Goal: Information Seeking & Learning: Learn about a topic

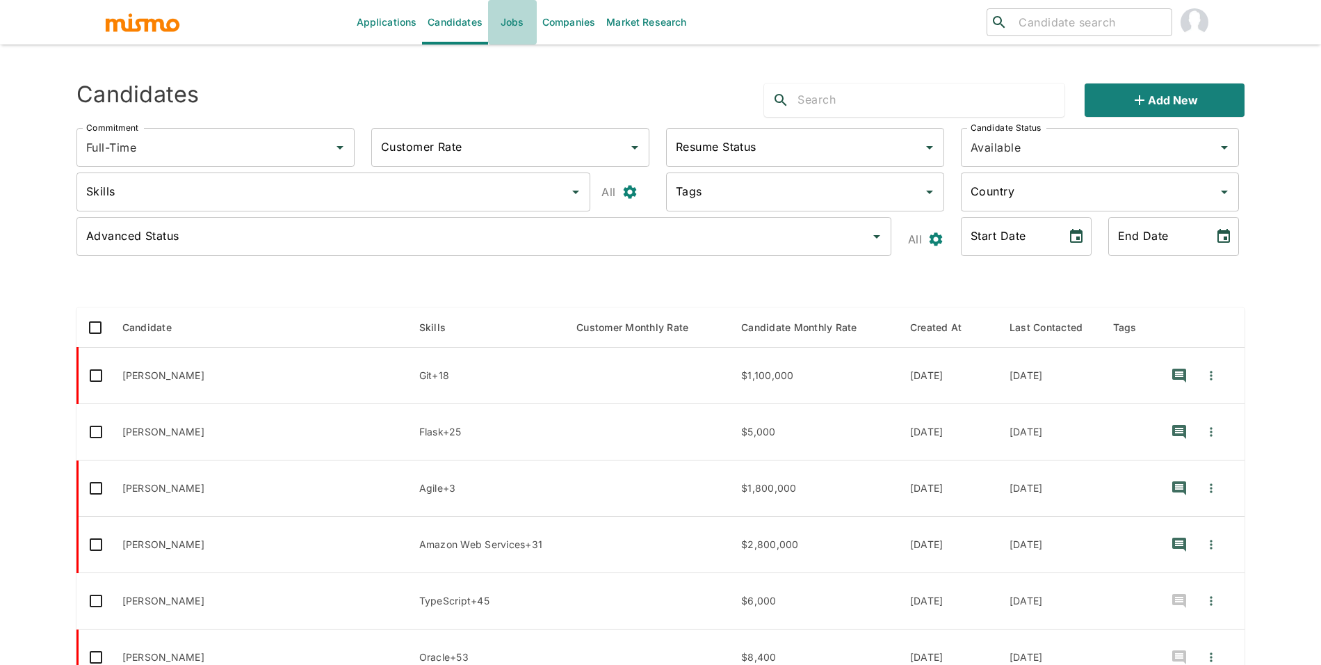
click at [517, 27] on link "Jobs" at bounding box center [512, 22] width 49 height 44
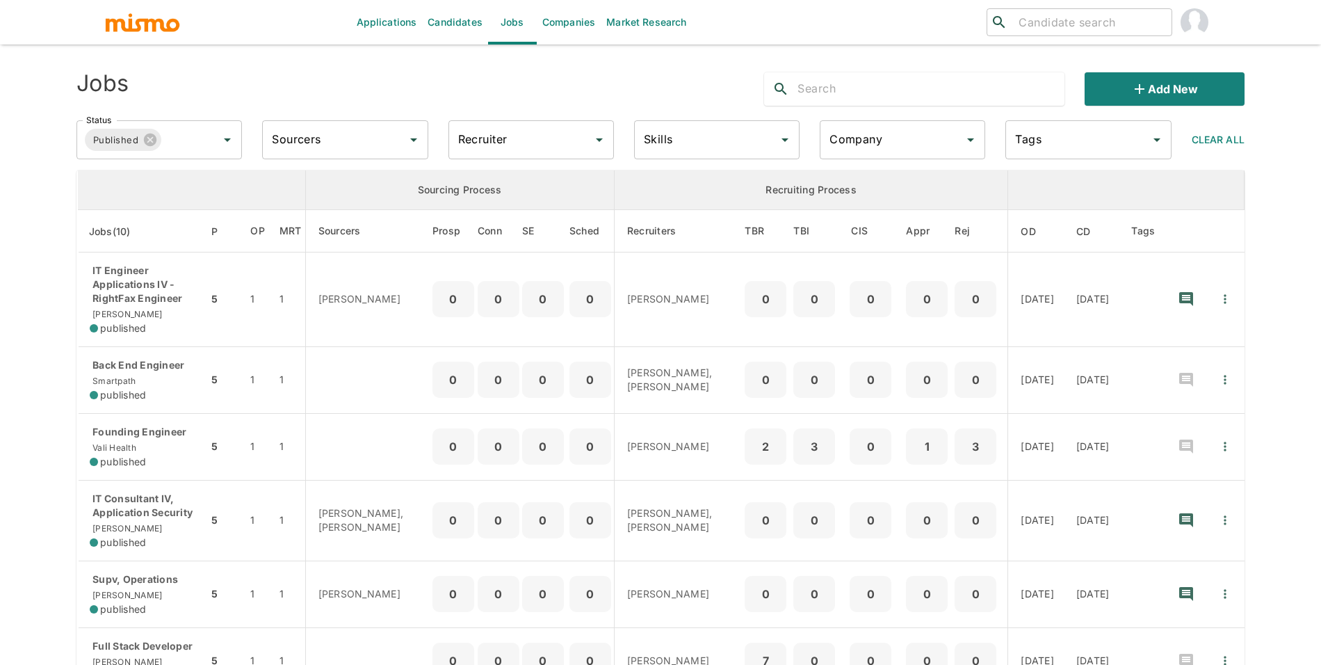
click at [868, 147] on input "Company" at bounding box center [892, 140] width 132 height 26
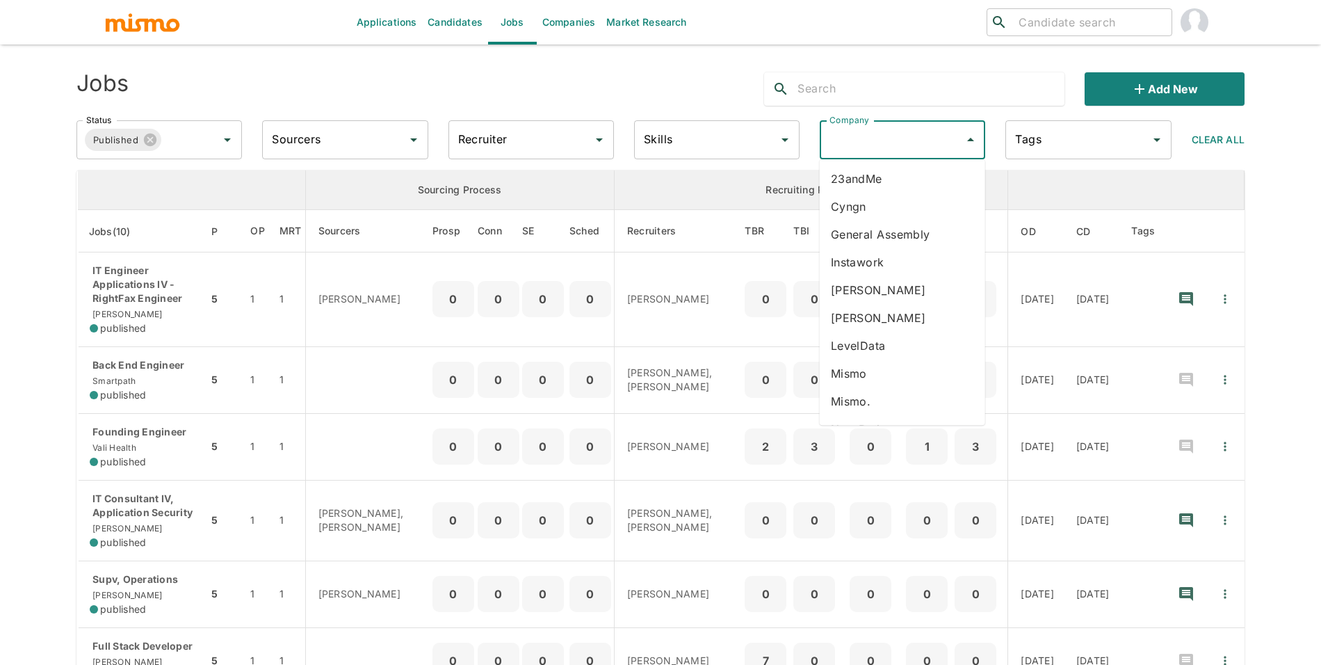
click at [872, 292] on li "[PERSON_NAME]" at bounding box center [902, 290] width 165 height 28
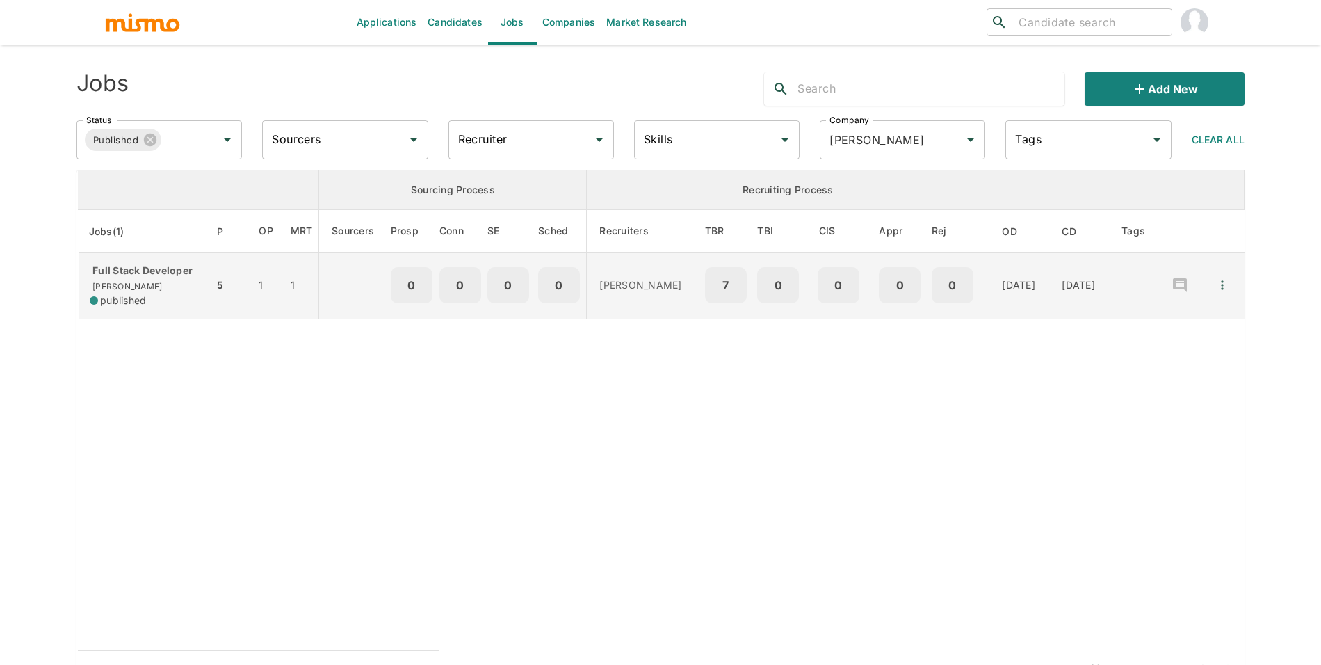
click at [186, 296] on div "published" at bounding box center [146, 300] width 113 height 14
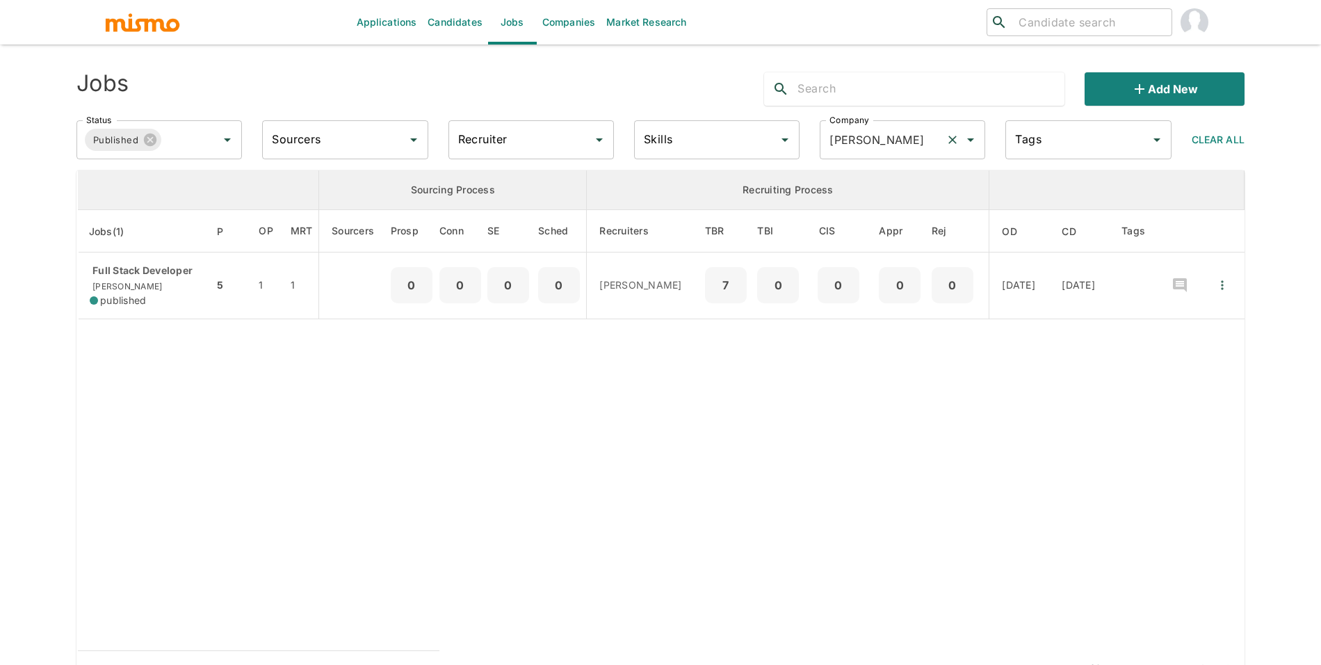
click at [883, 124] on div "Kaelio Company" at bounding box center [902, 139] width 165 height 39
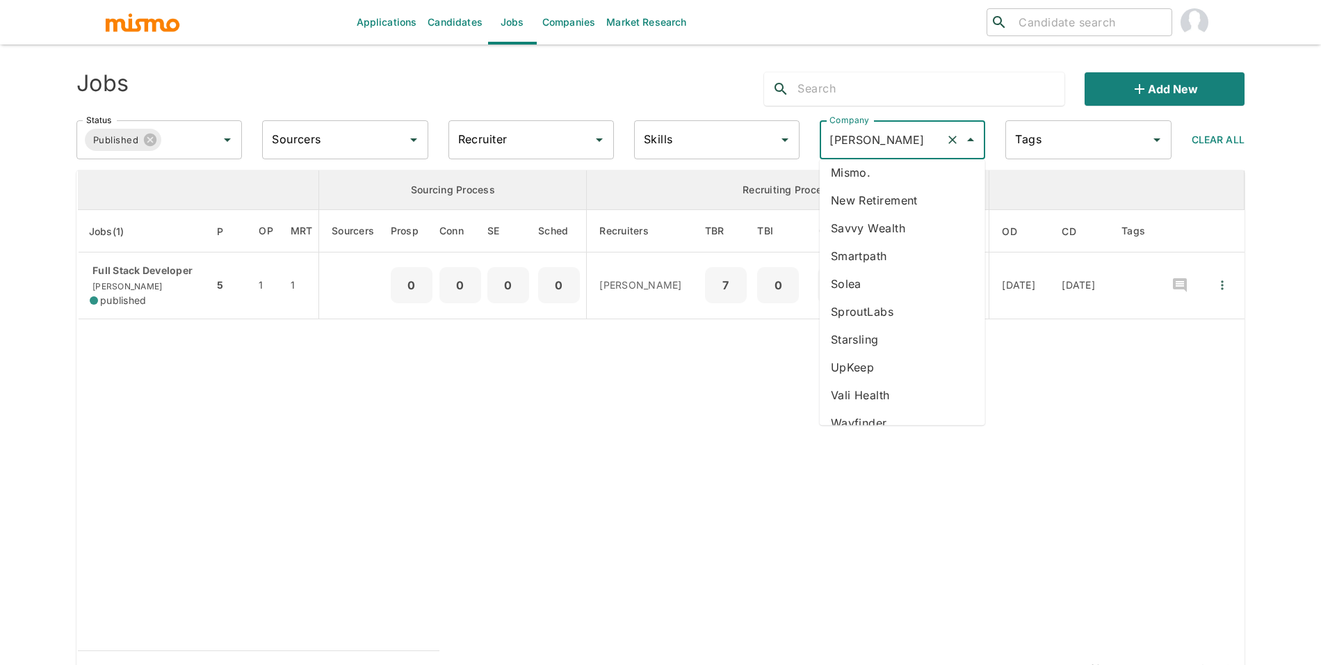
scroll to position [218, 0]
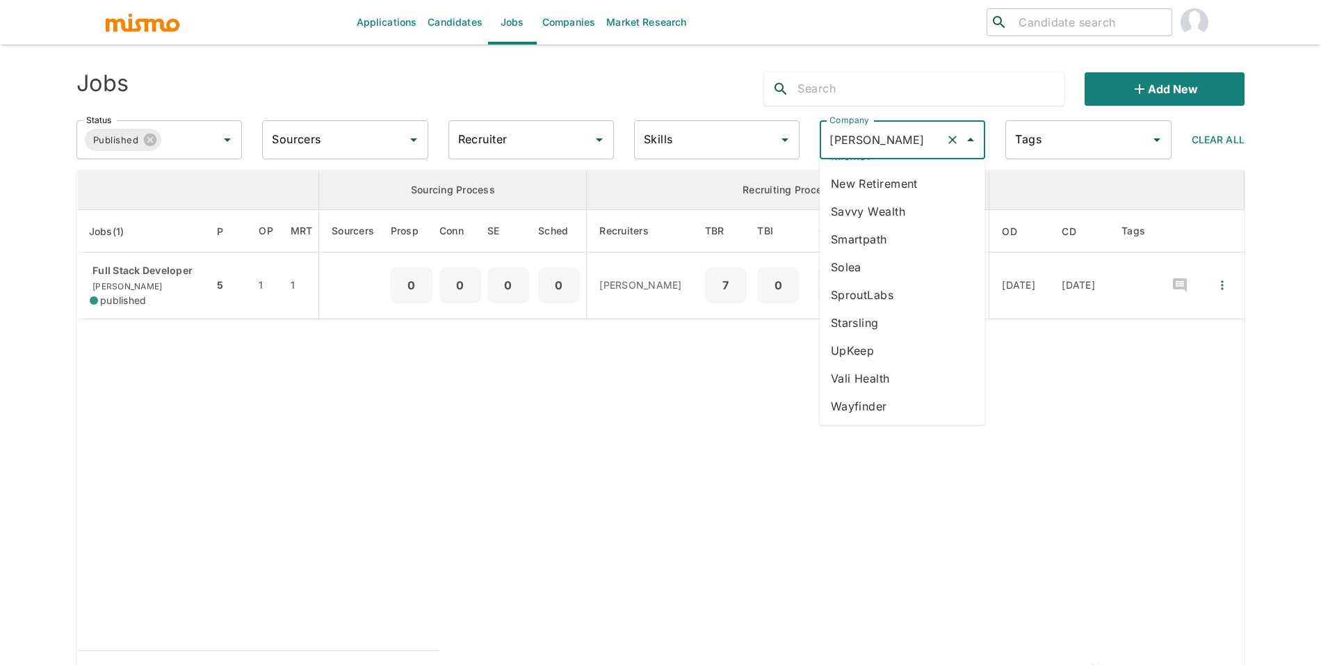
click at [891, 373] on li "Vali Health" at bounding box center [902, 378] width 165 height 28
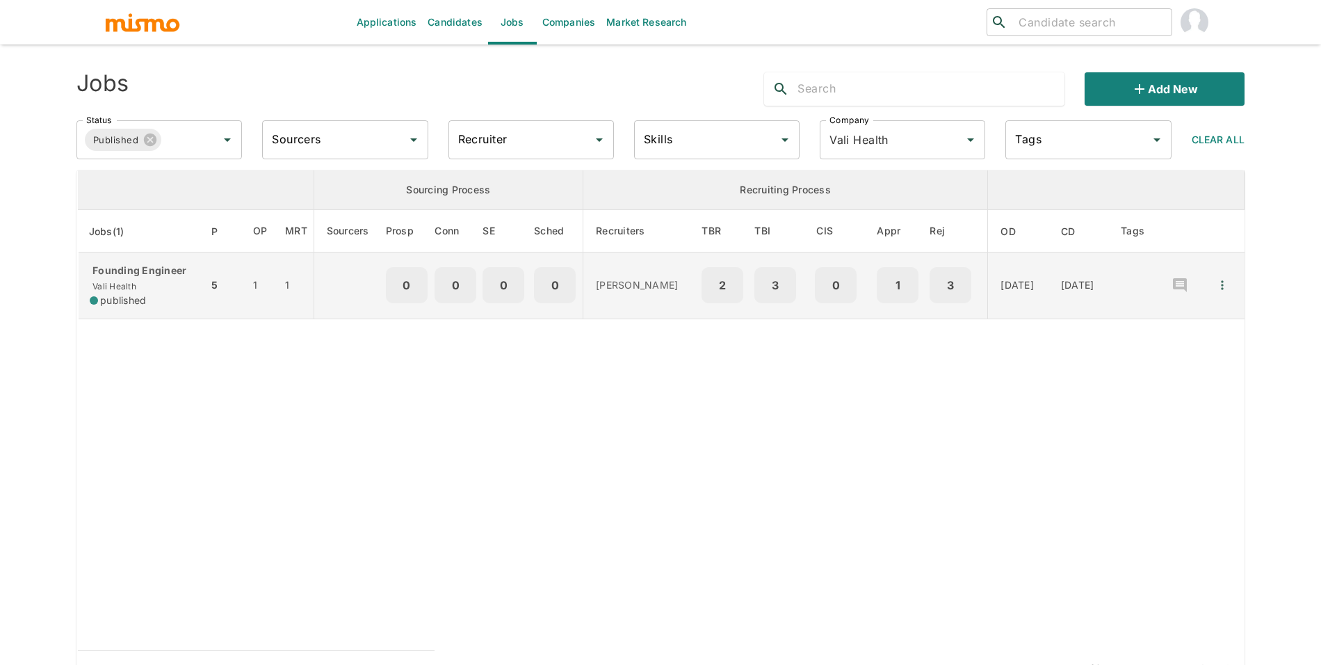
click at [193, 291] on td "Founding Engineer Vali Health published" at bounding box center [143, 285] width 131 height 67
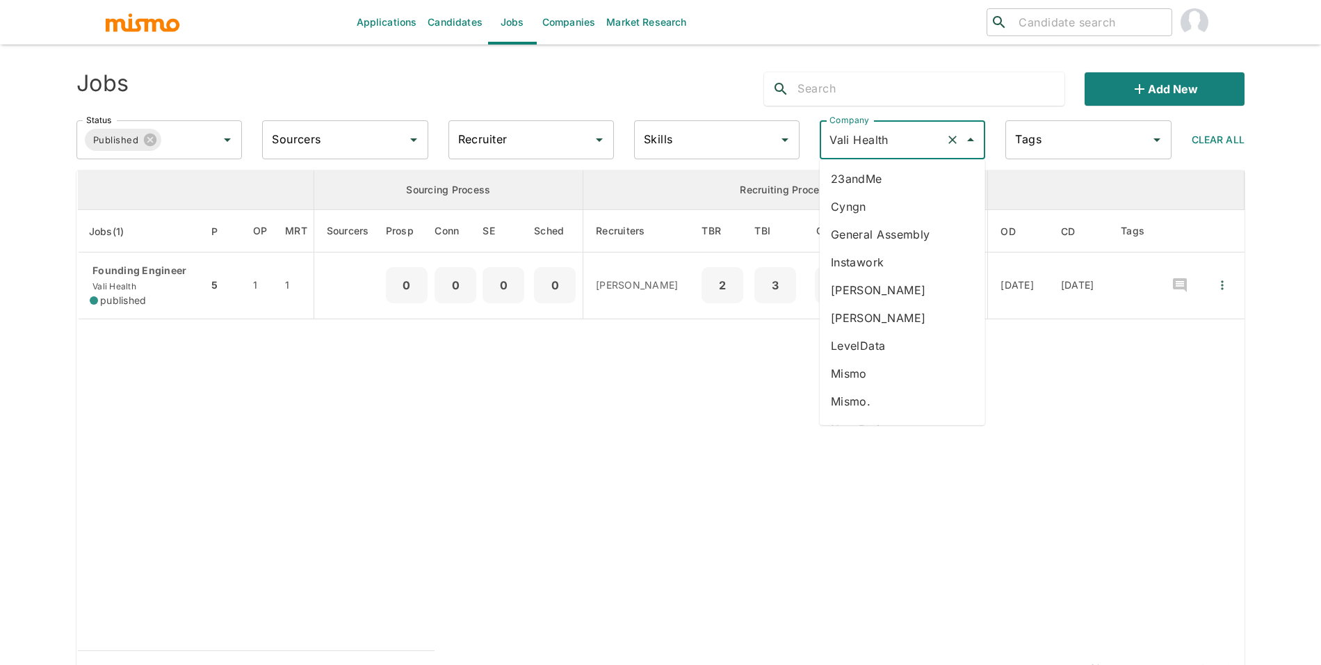
click at [898, 138] on input "Vali Health" at bounding box center [883, 140] width 114 height 26
click at [934, 203] on li "General Assembly" at bounding box center [902, 209] width 165 height 28
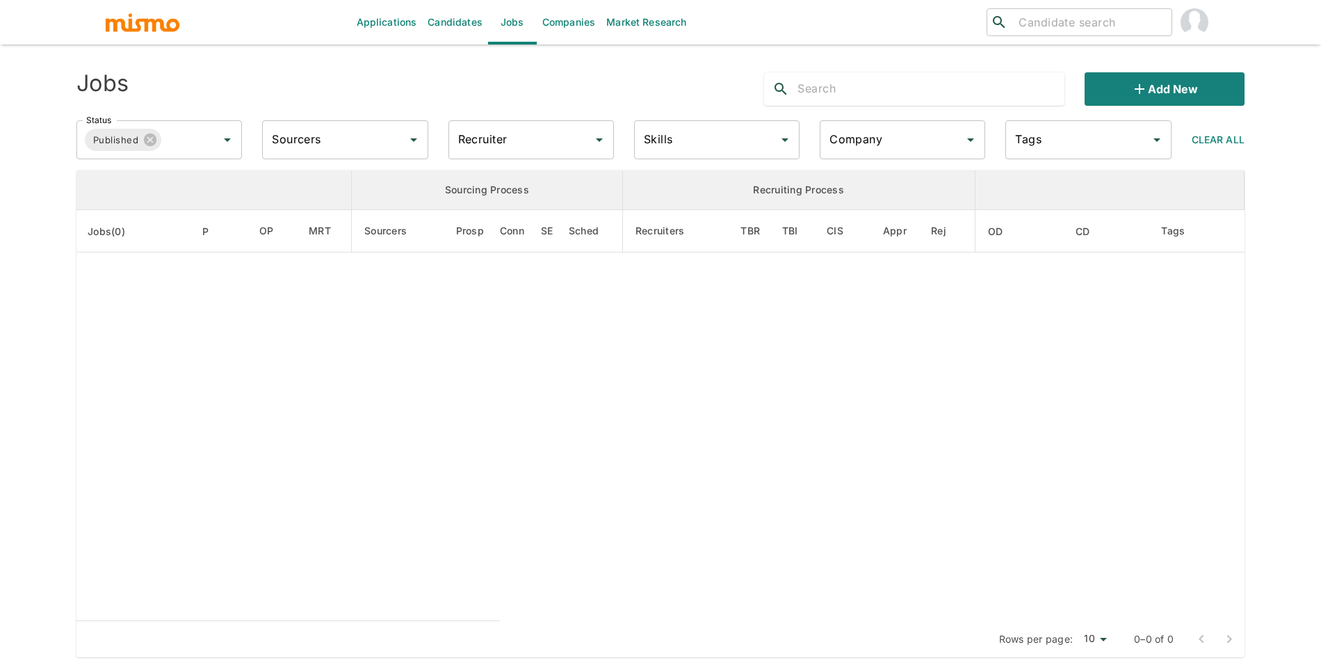
type input "General Assembly"
click at [970, 135] on icon "Open" at bounding box center [970, 139] width 17 height 17
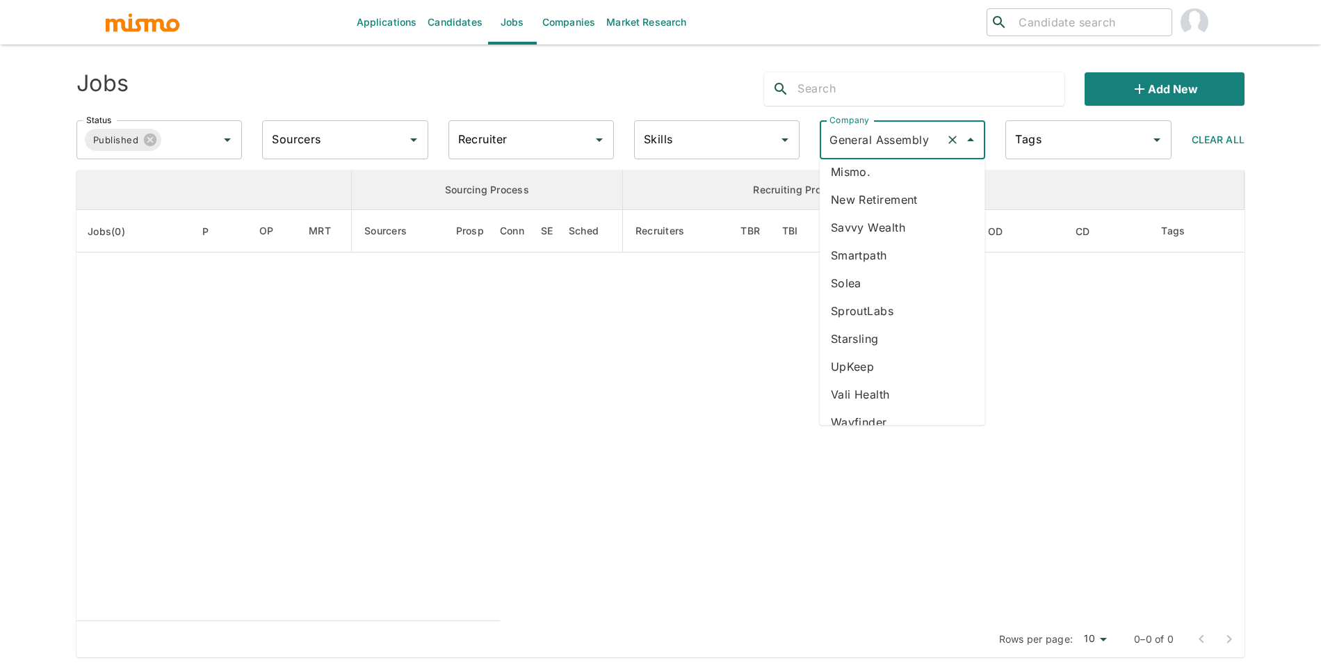
scroll to position [218, 0]
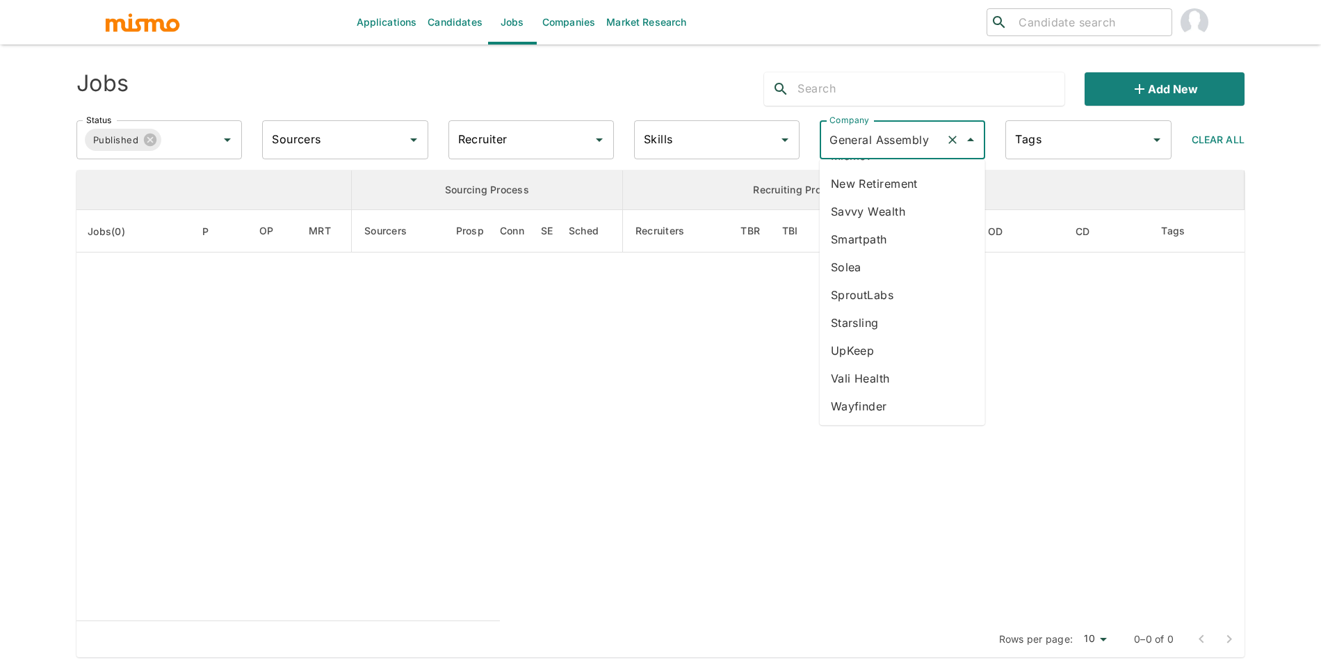
click at [921, 409] on li "Wayfinder" at bounding box center [902, 406] width 165 height 28
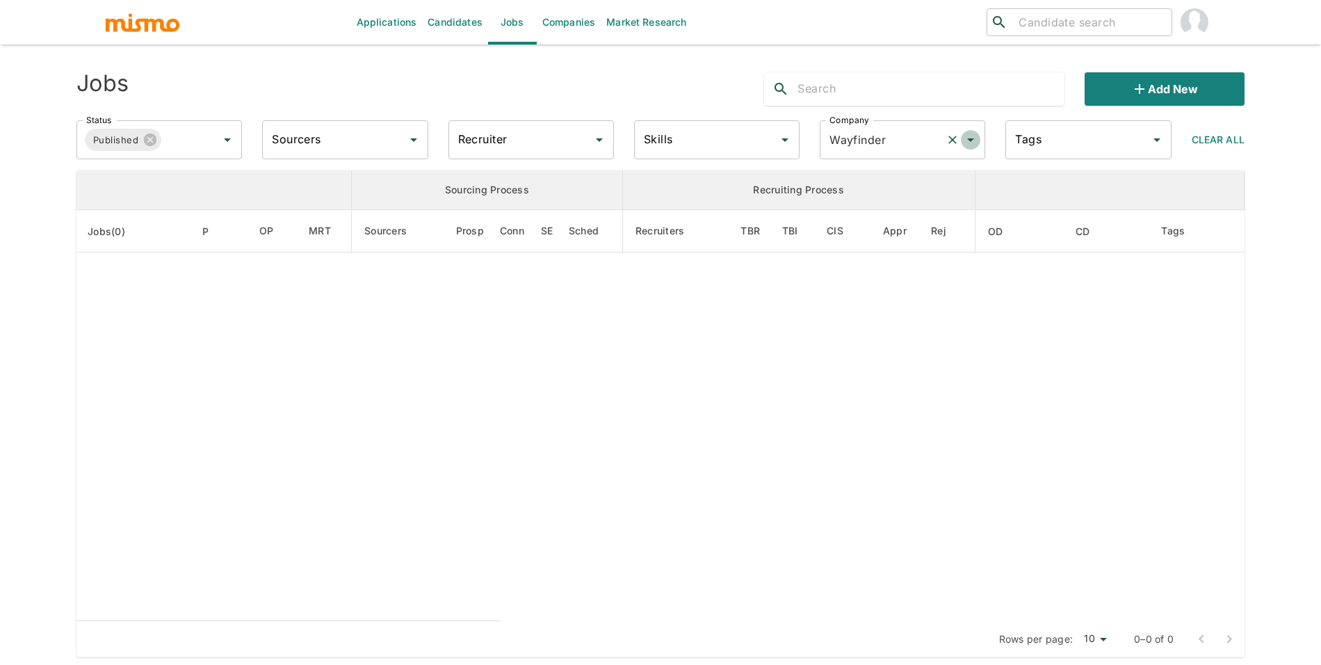
click at [979, 142] on button "Open" at bounding box center [970, 139] width 19 height 19
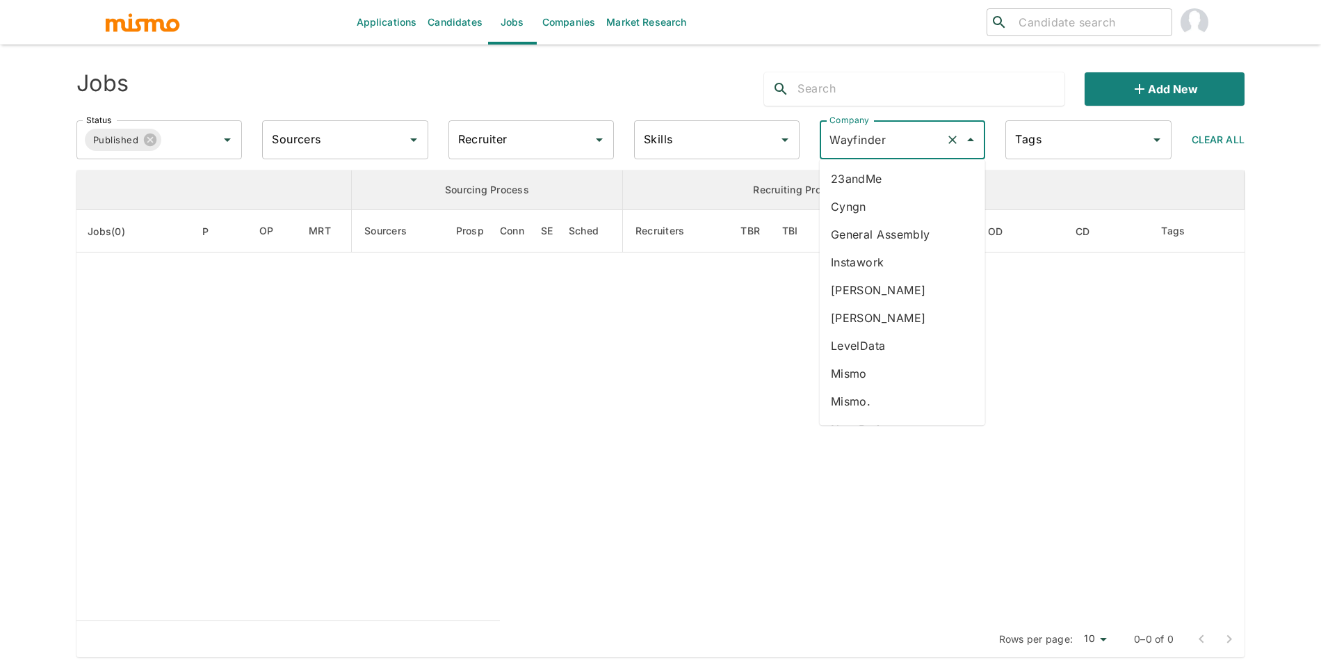
scroll to position [218, 0]
click at [913, 380] on li "UpKeep" at bounding box center [902, 378] width 165 height 28
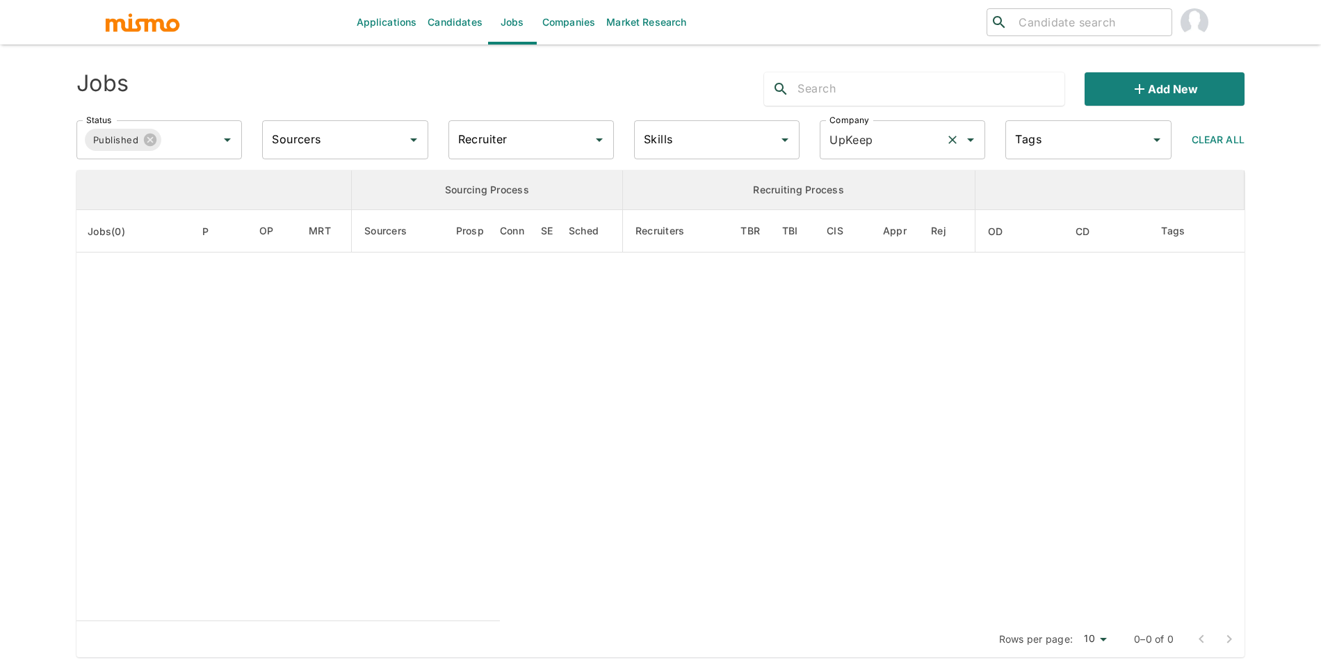
click at [967, 142] on icon "Open" at bounding box center [970, 139] width 17 height 17
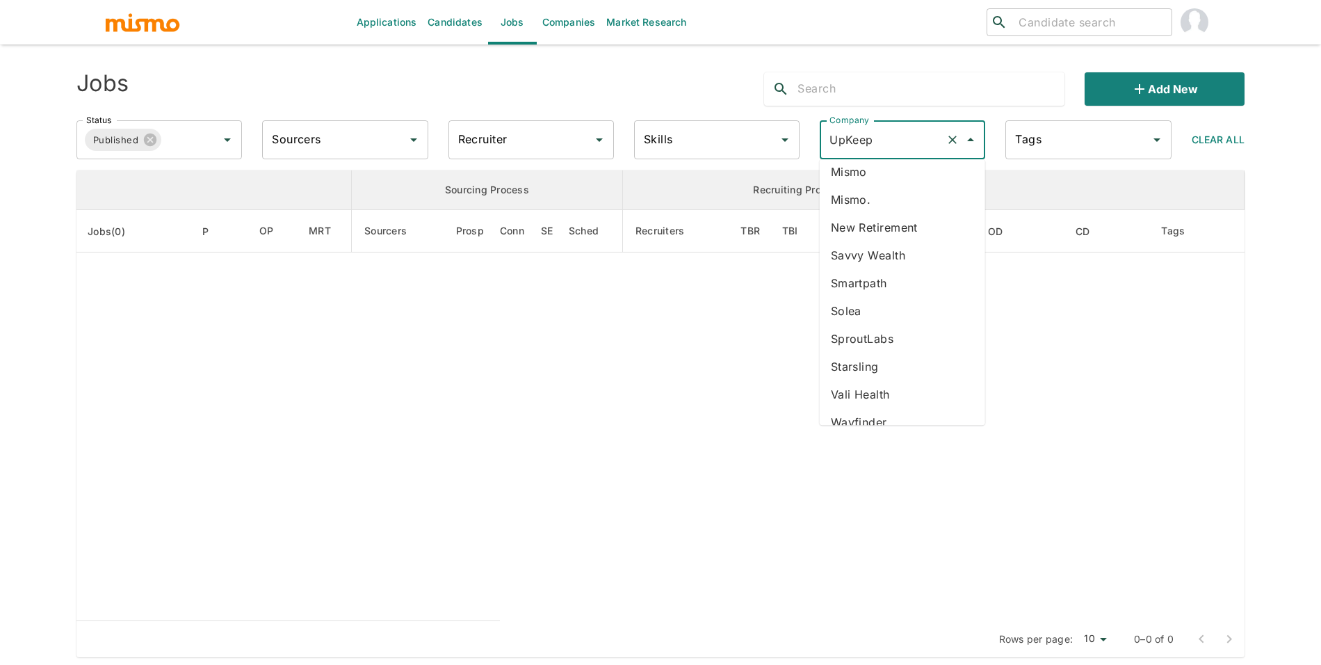
scroll to position [218, 0]
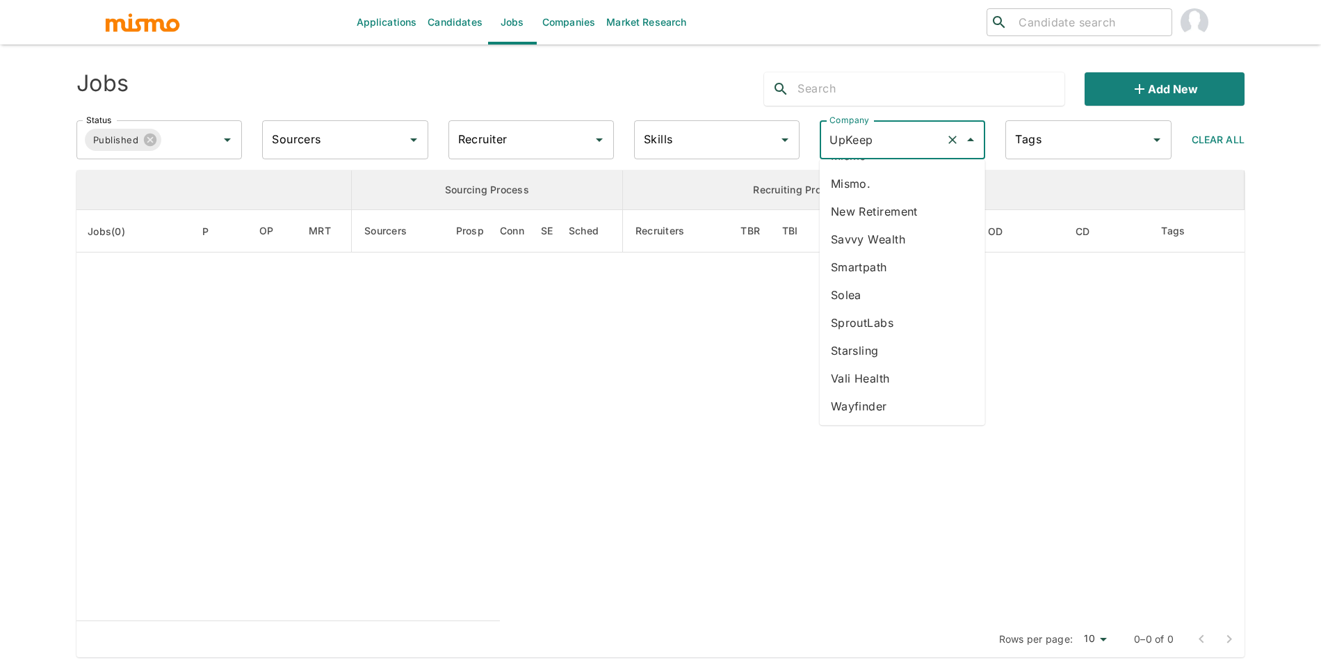
click at [913, 325] on li "SproutLabs" at bounding box center [902, 323] width 165 height 28
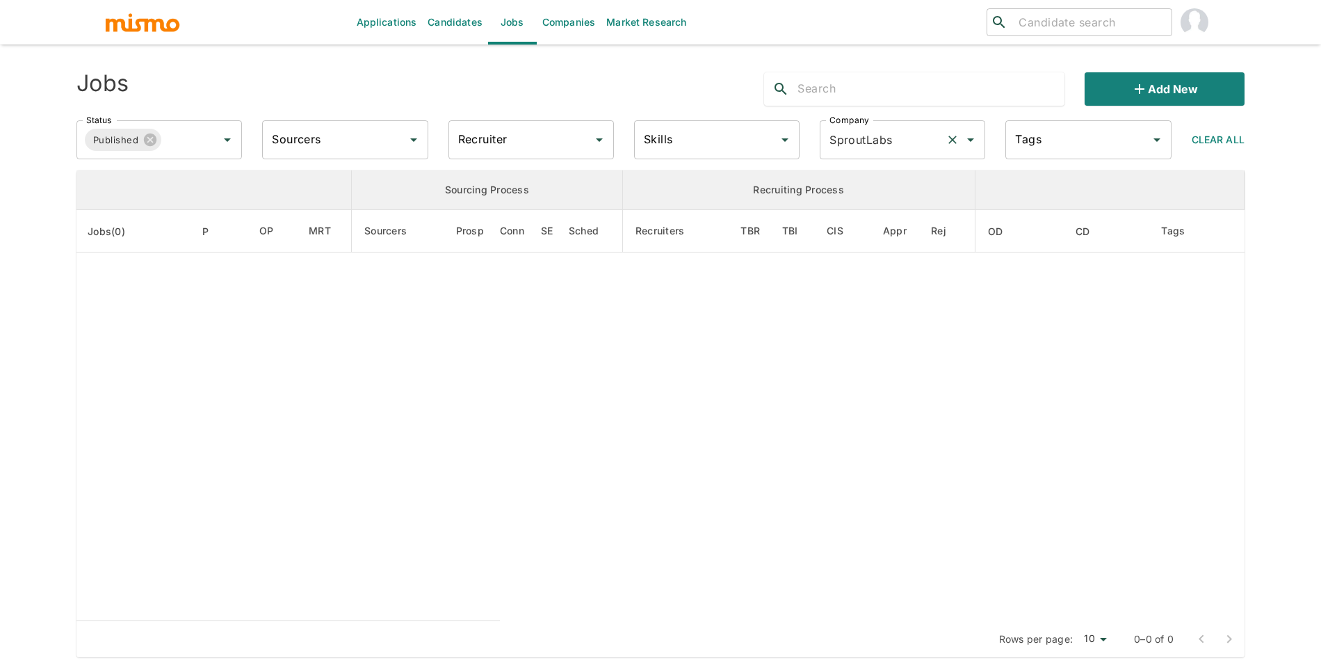
click at [961, 135] on button "Clear" at bounding box center [952, 139] width 19 height 19
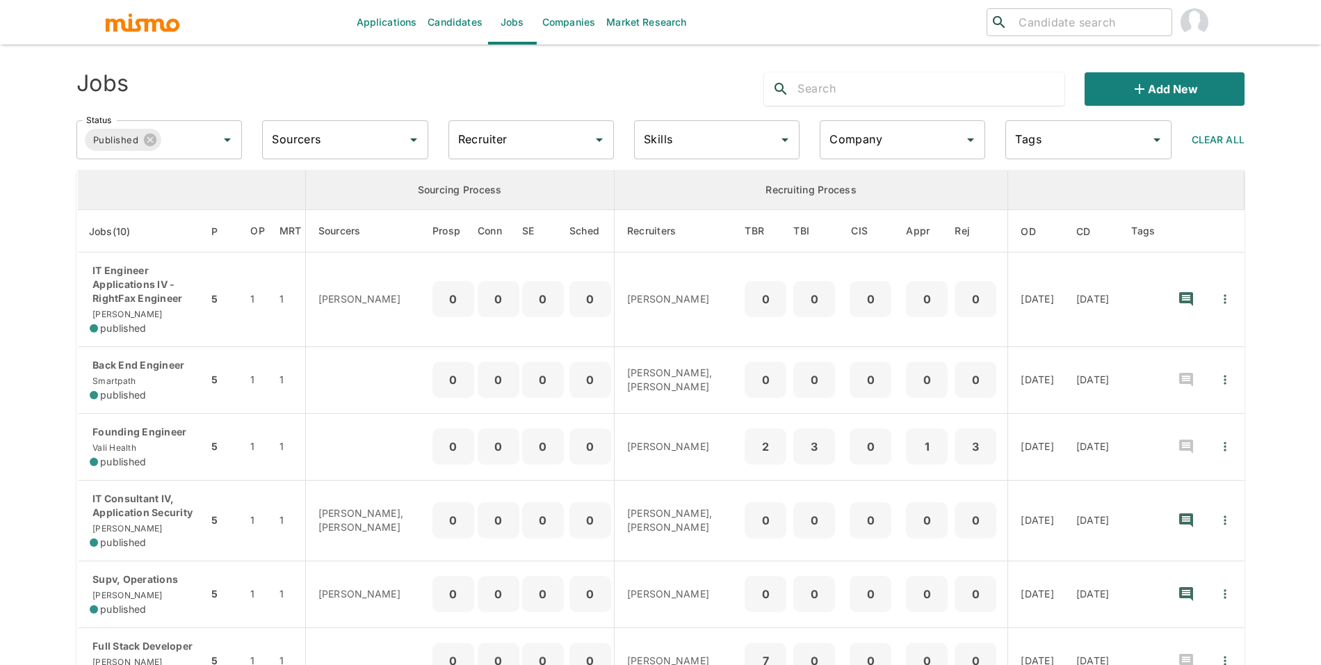
click at [973, 141] on icon "Open" at bounding box center [970, 139] width 17 height 17
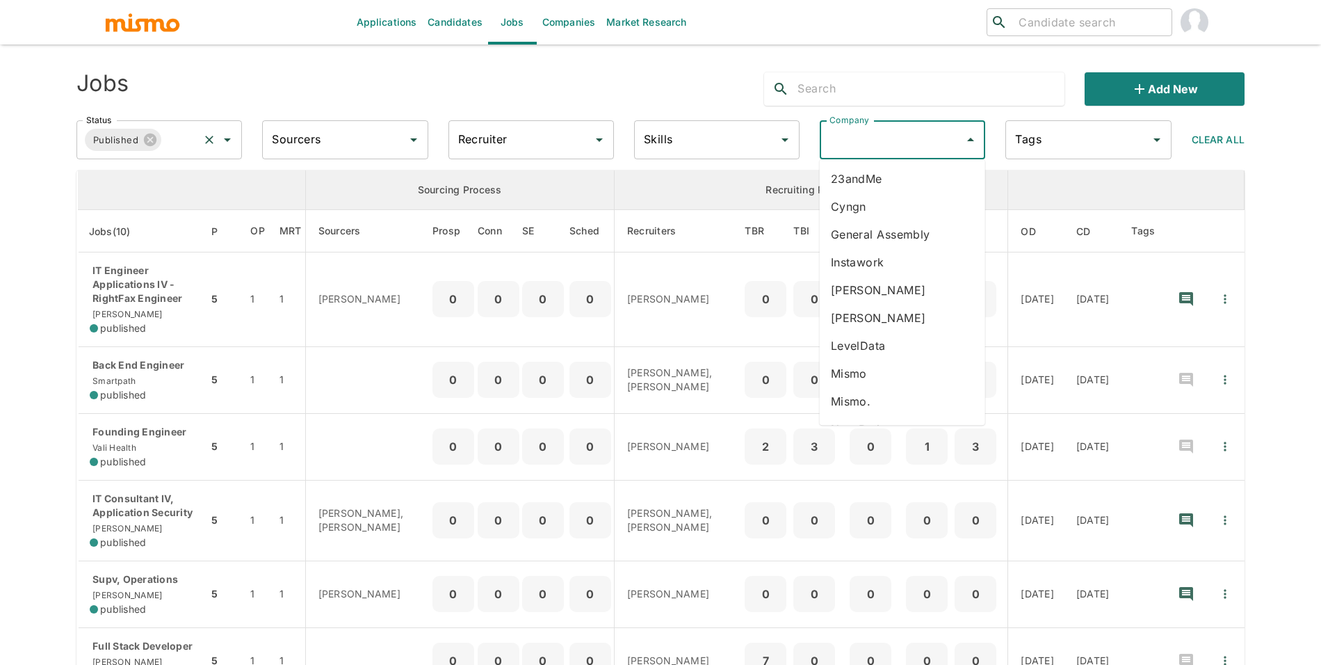
click at [188, 131] on input "Status" at bounding box center [179, 140] width 33 height 26
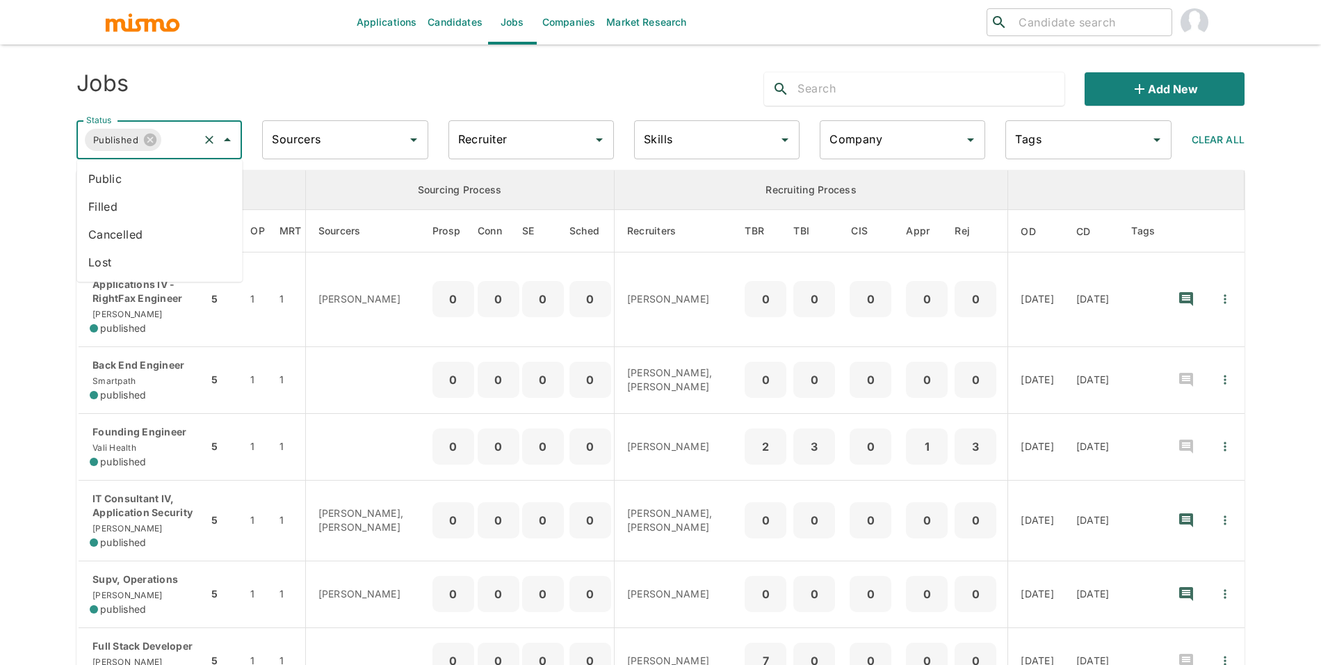
click at [179, 167] on li "Public" at bounding box center [159, 179] width 165 height 28
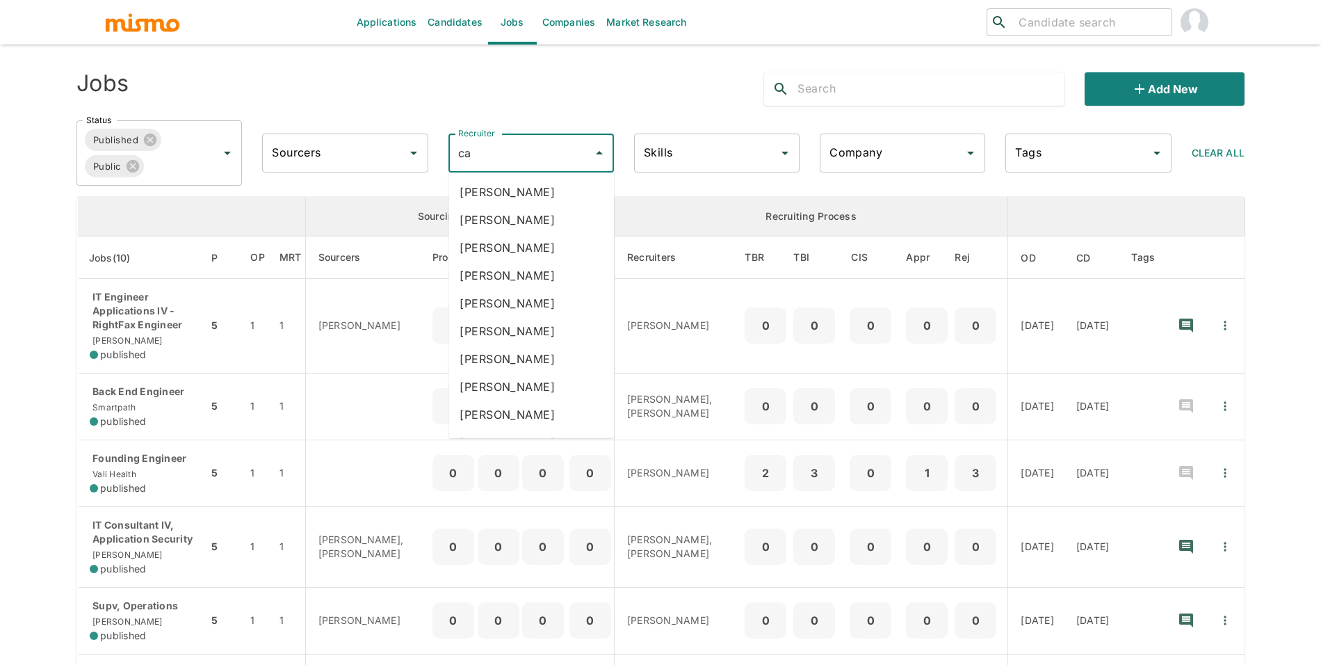
type input "car"
click at [533, 278] on li "Carmen Vilachá" at bounding box center [530, 275] width 165 height 28
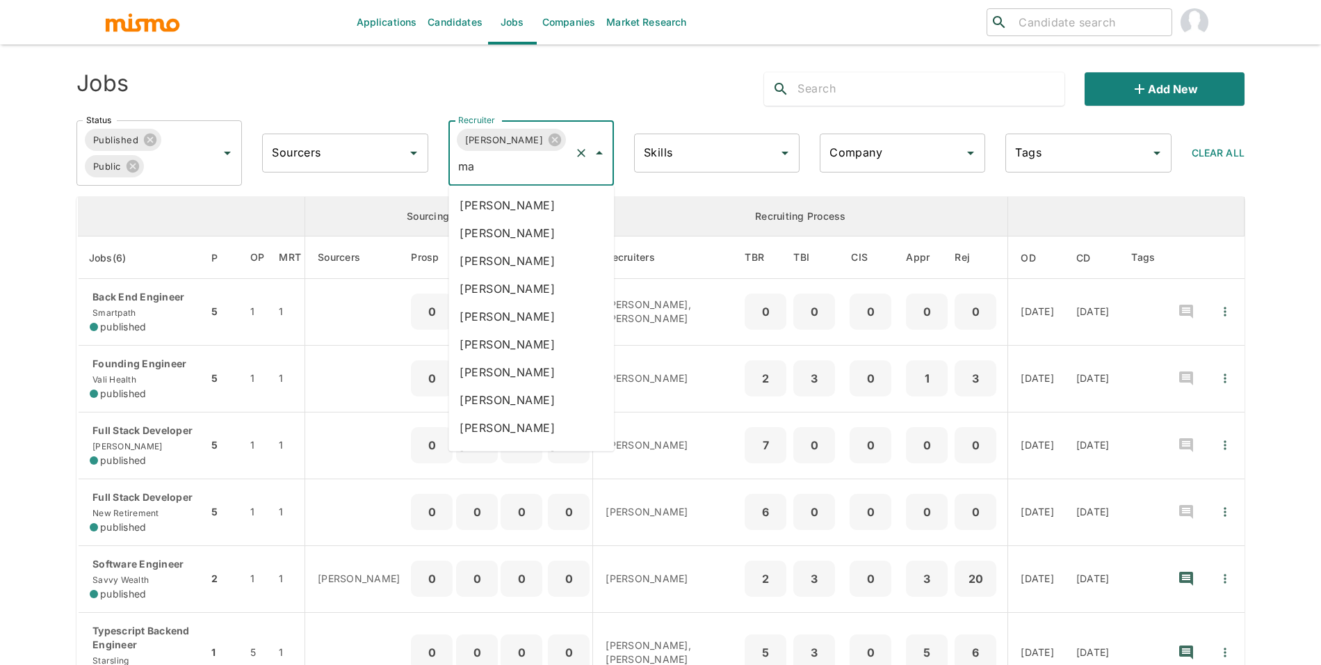
type input "mar"
click at [554, 377] on li "Maria Lujan Ciommo" at bounding box center [530, 372] width 165 height 28
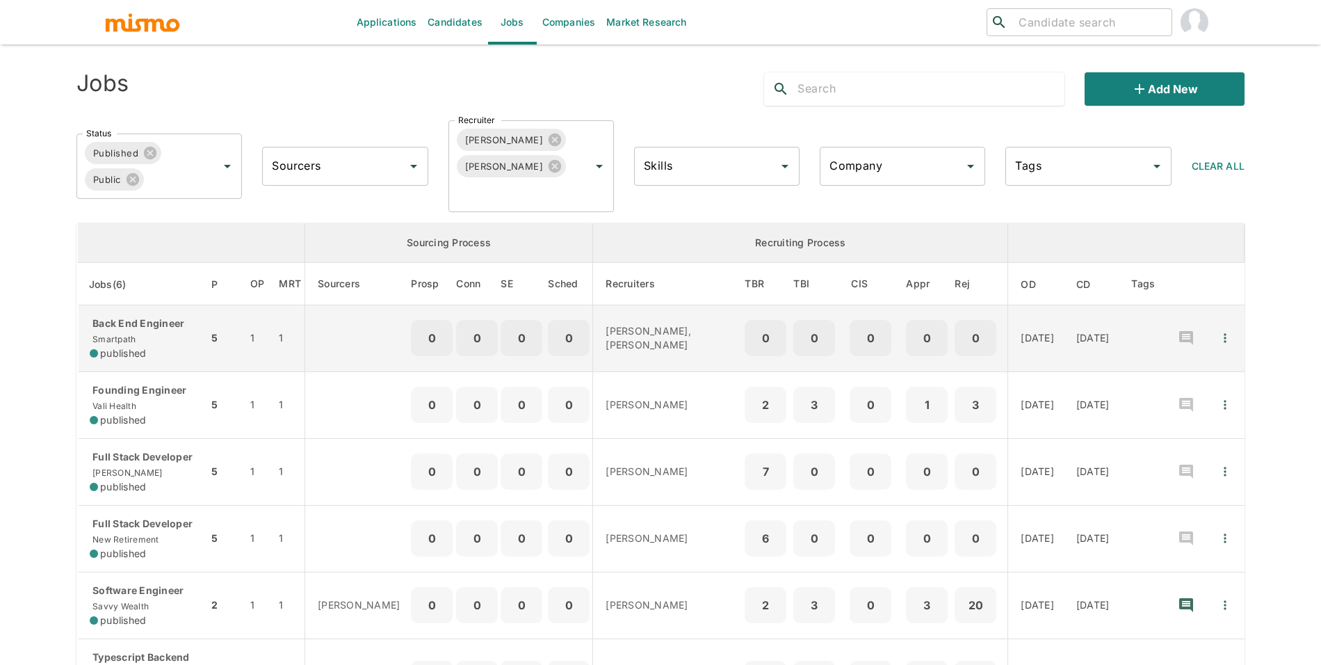
click at [157, 341] on div "Back End Engineer Smartpath published" at bounding box center [143, 338] width 107 height 44
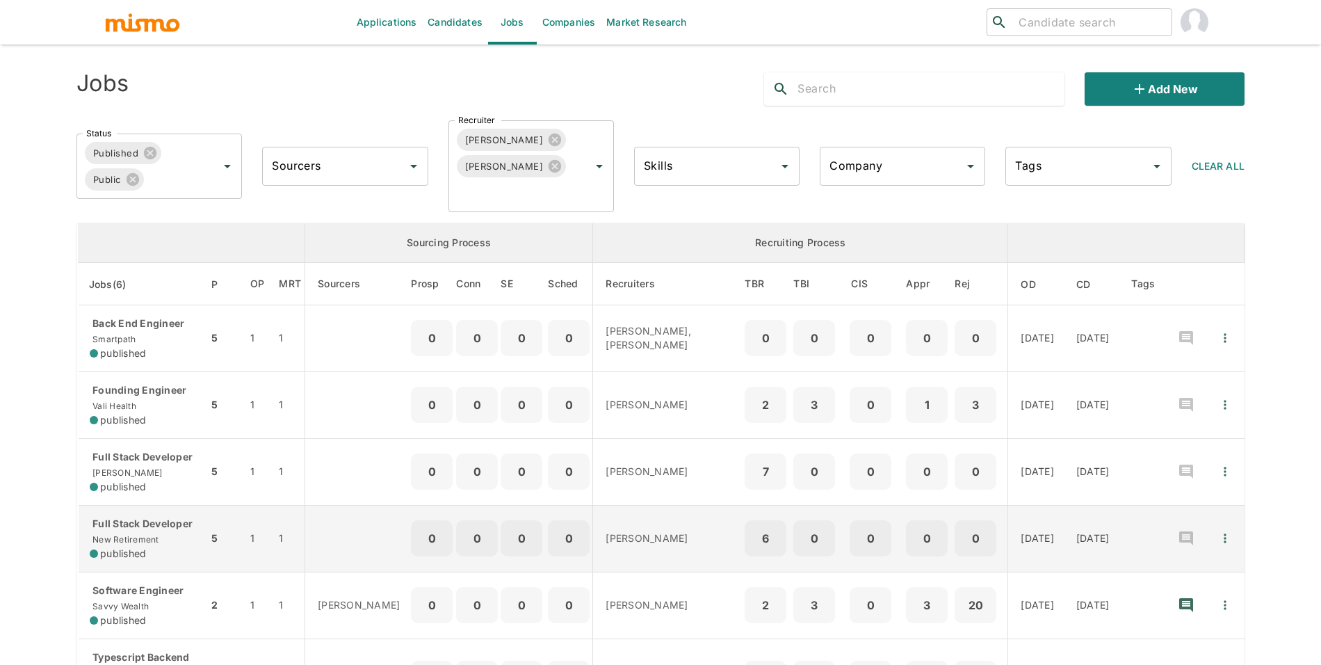
click at [189, 562] on td "Full Stack Developer New Retirement published" at bounding box center [143, 538] width 130 height 67
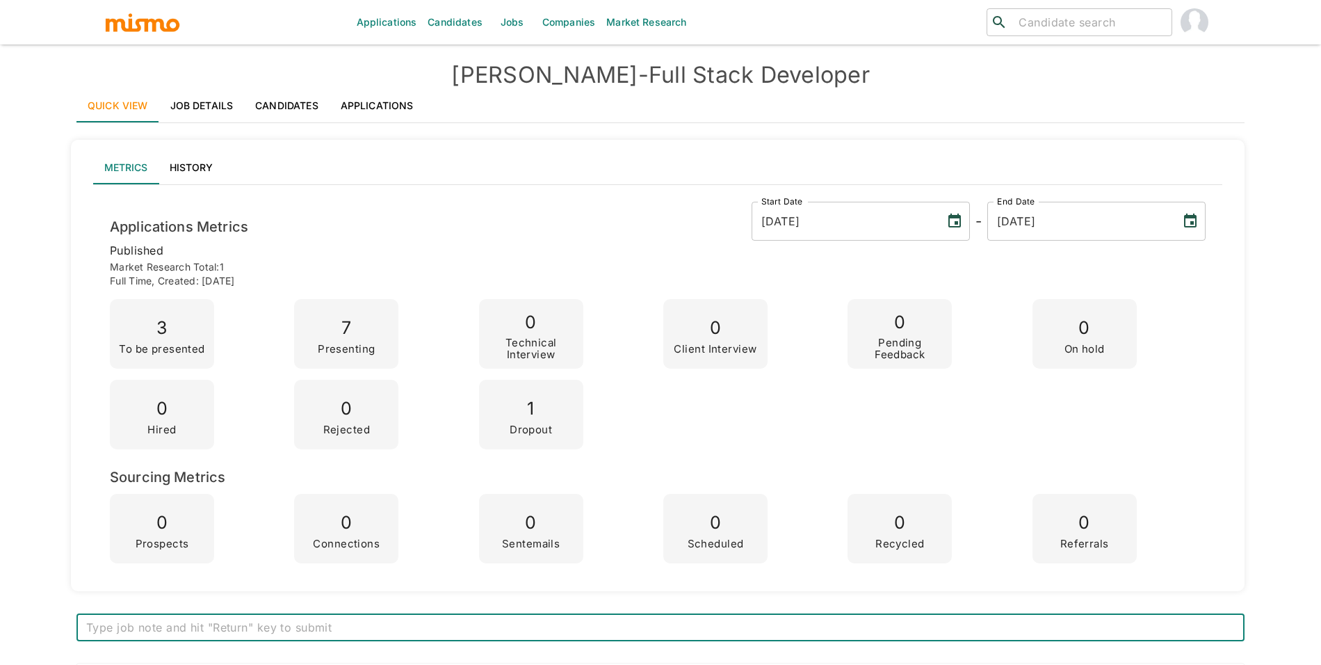
click at [191, 117] on link "Job Details" at bounding box center [202, 105] width 86 height 33
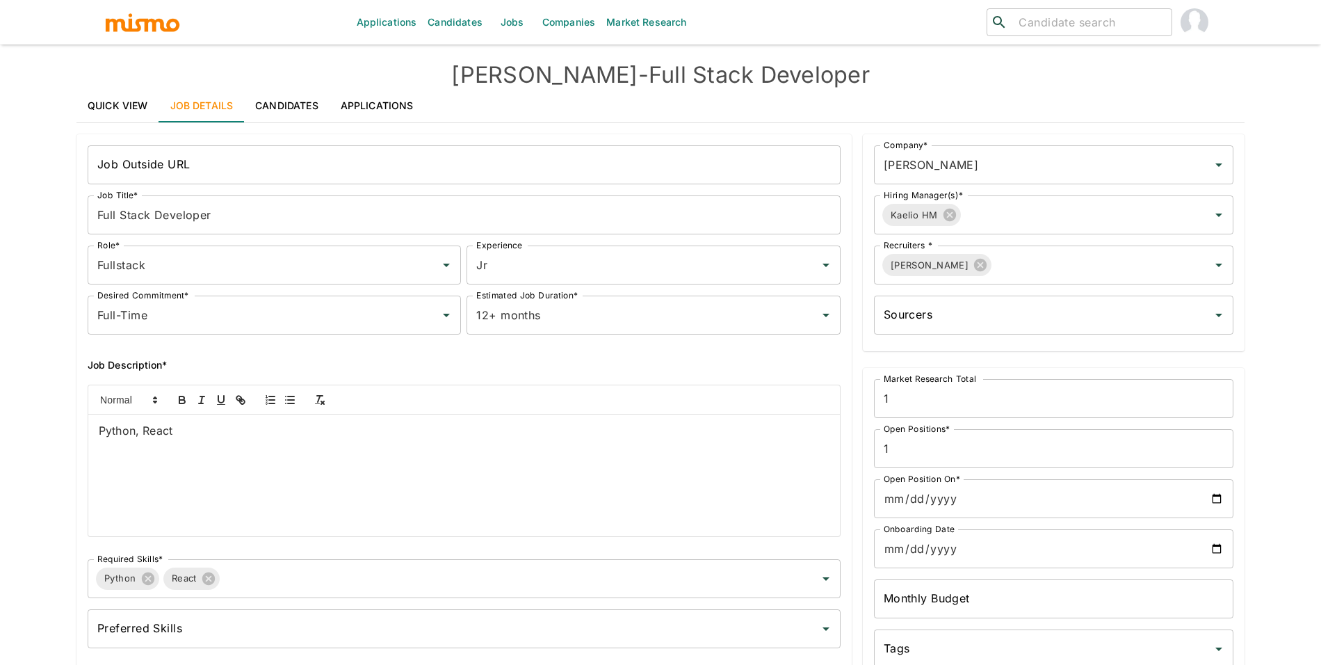
click at [124, 92] on link "Quick View" at bounding box center [117, 105] width 83 height 33
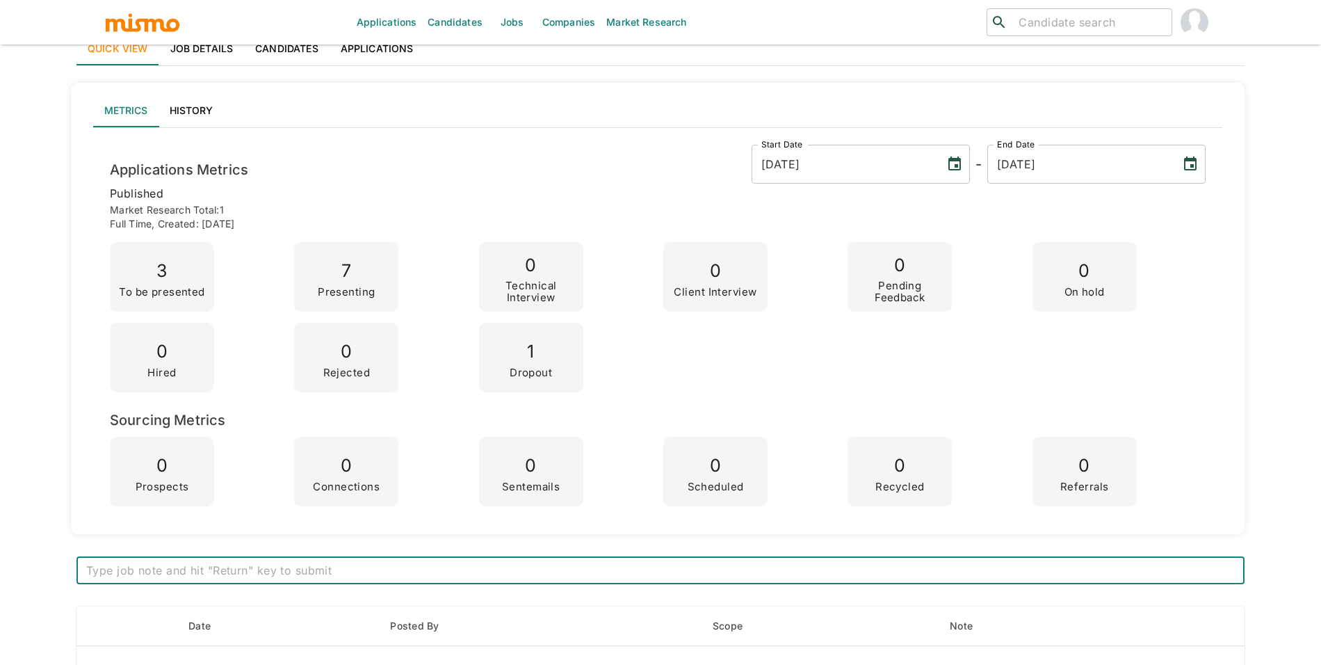
scroll to position [10, 0]
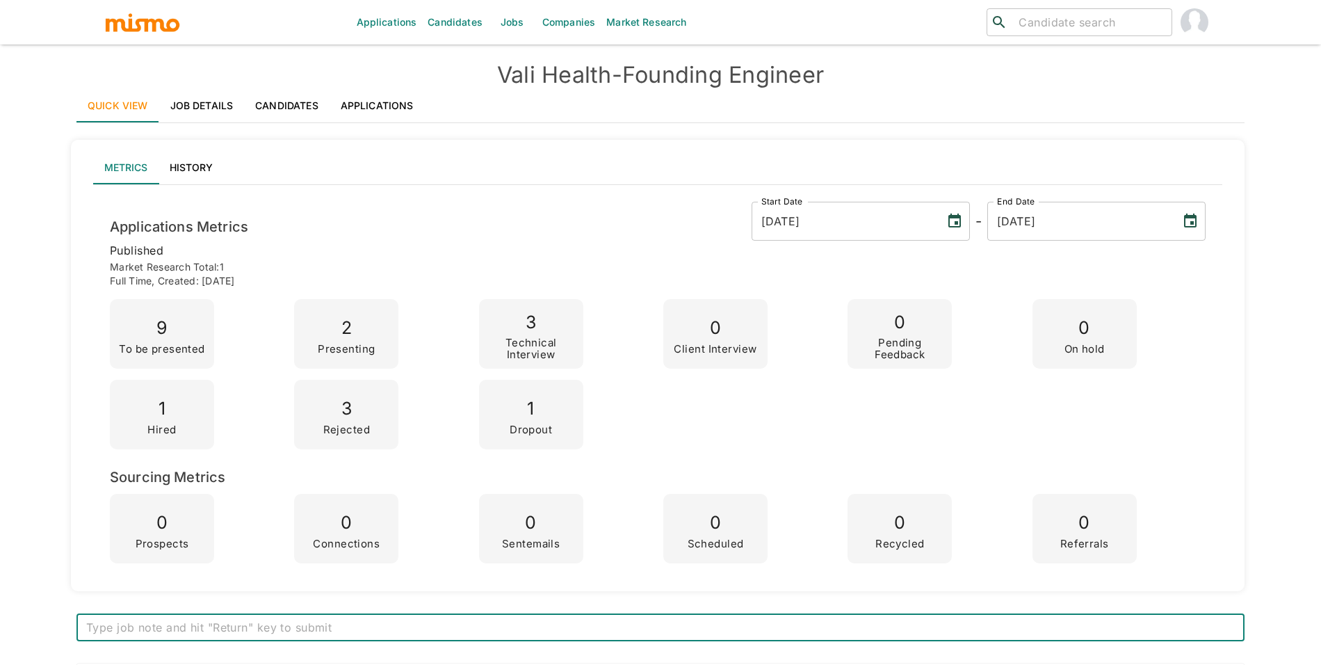
click at [177, 90] on link "Job Details" at bounding box center [202, 105] width 86 height 33
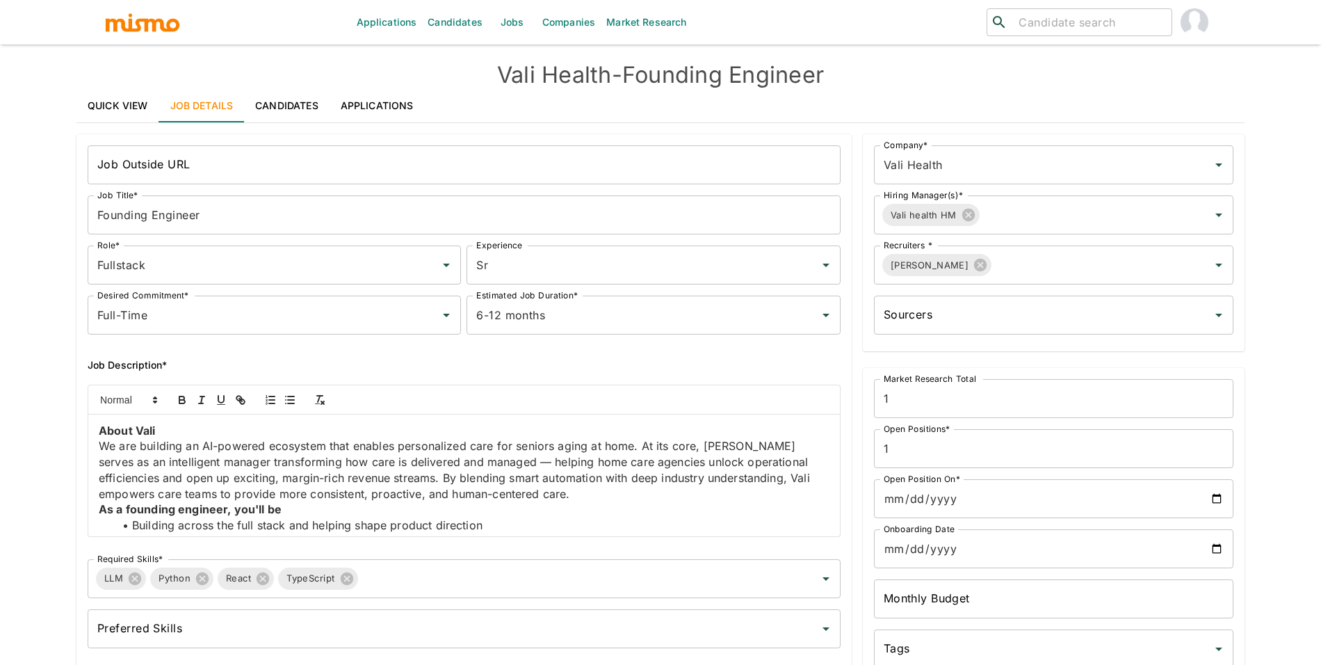
drag, startPoint x: 824, startPoint y: 441, endPoint x: 824, endPoint y: 453, distance: 11.8
click at [824, 453] on div "About Vali We are building an AI-powered ecosystem that enables personalized ca…" at bounding box center [463, 475] width 751 height 122
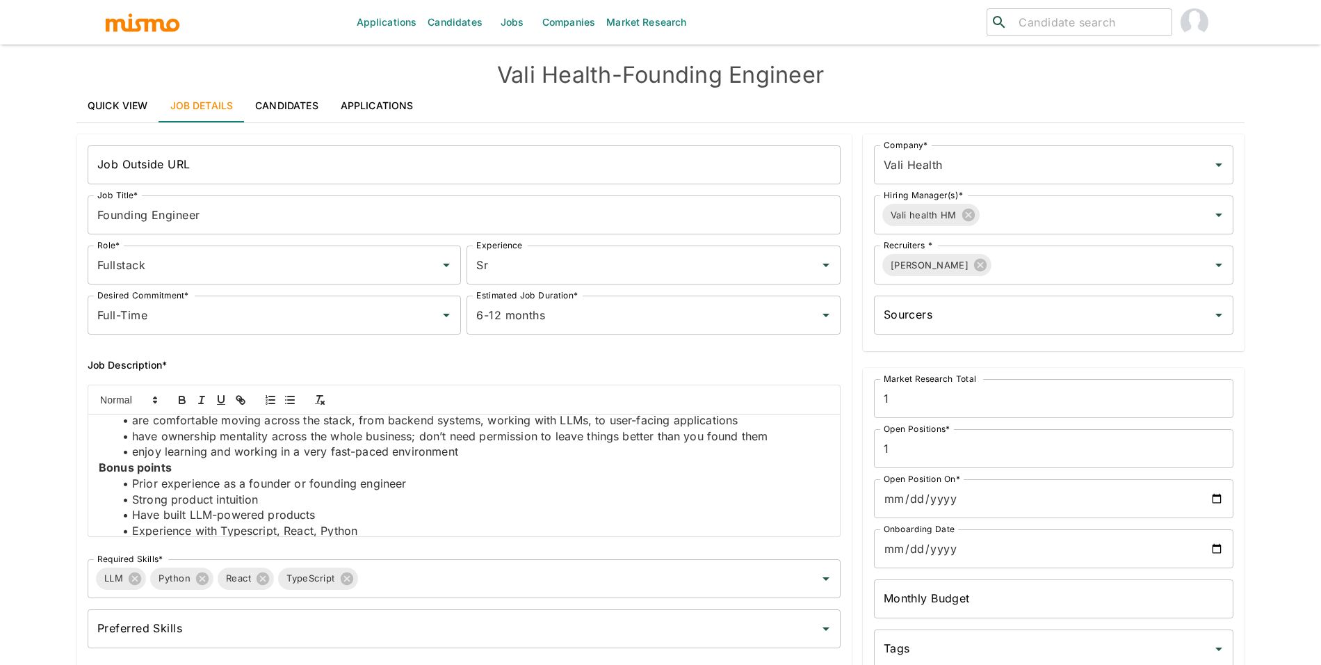
scroll to position [227, 0]
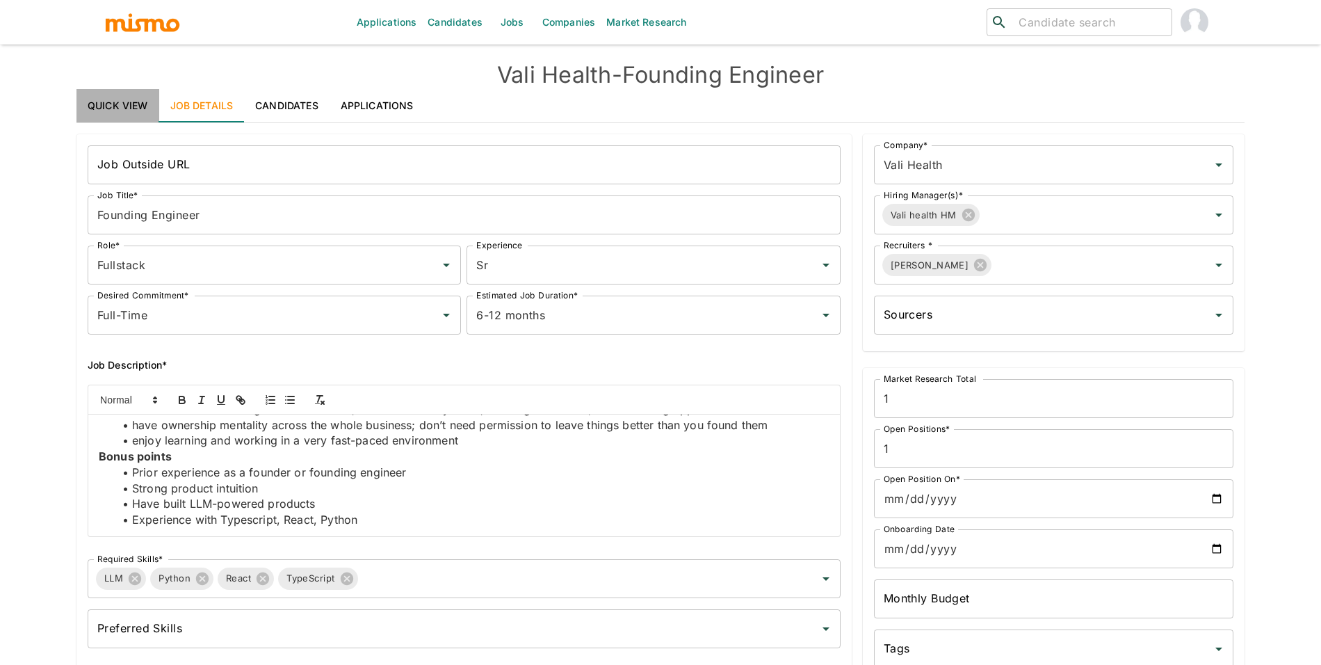
click at [108, 102] on link "Quick View" at bounding box center [117, 105] width 83 height 33
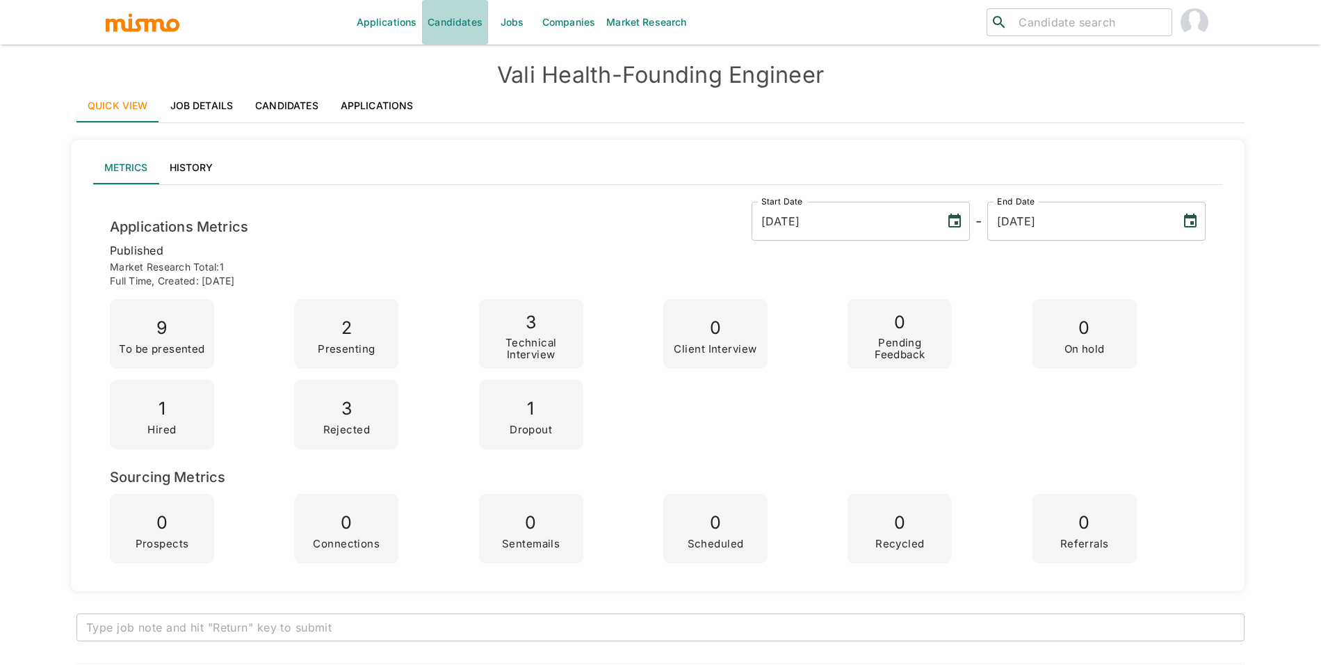
click at [466, 22] on link "Candidates" at bounding box center [455, 22] width 66 height 44
click at [501, 21] on link "Jobs" at bounding box center [512, 22] width 49 height 44
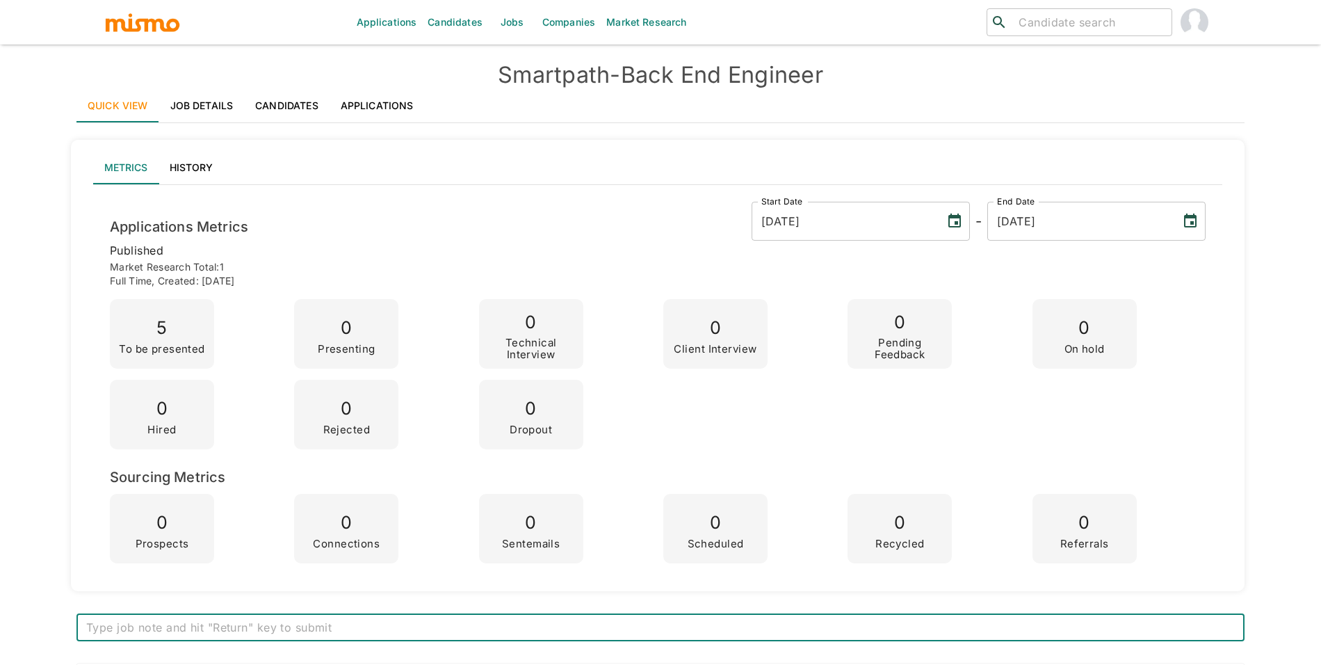
click at [215, 89] on link "Job Details" at bounding box center [202, 105] width 86 height 33
click at [209, 97] on link "Job Details" at bounding box center [202, 105] width 86 height 33
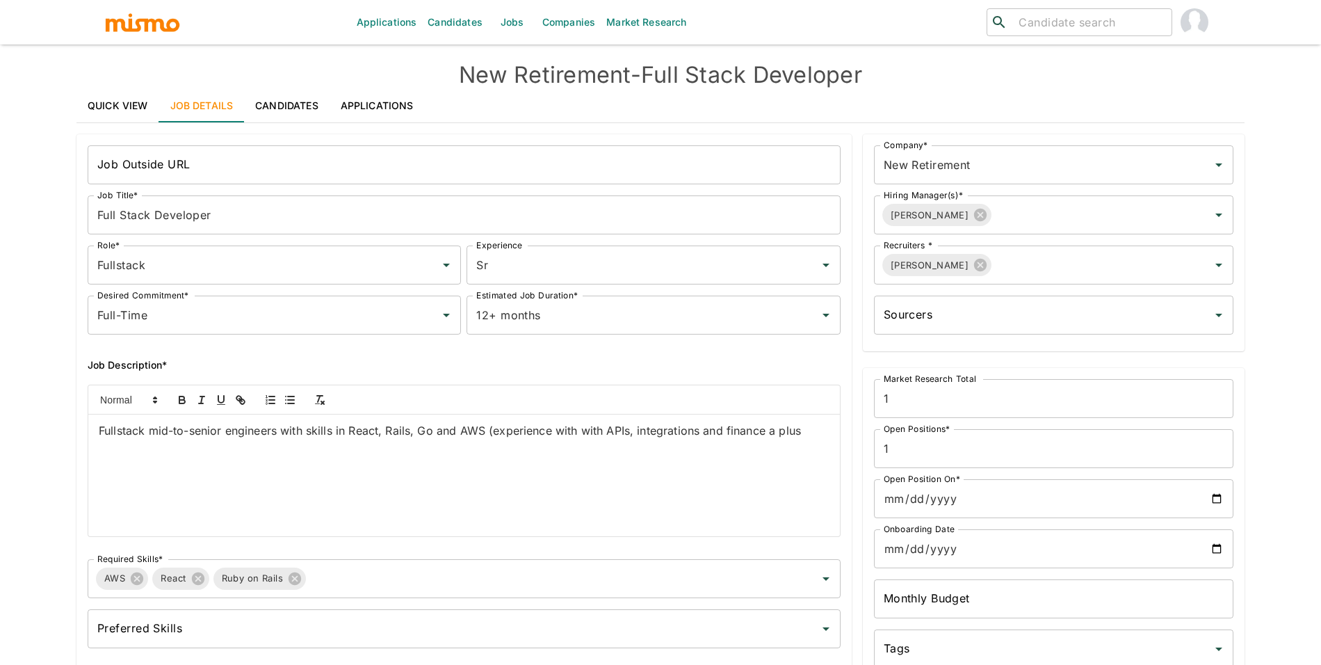
click at [127, 102] on link "Quick View" at bounding box center [117, 105] width 83 height 33
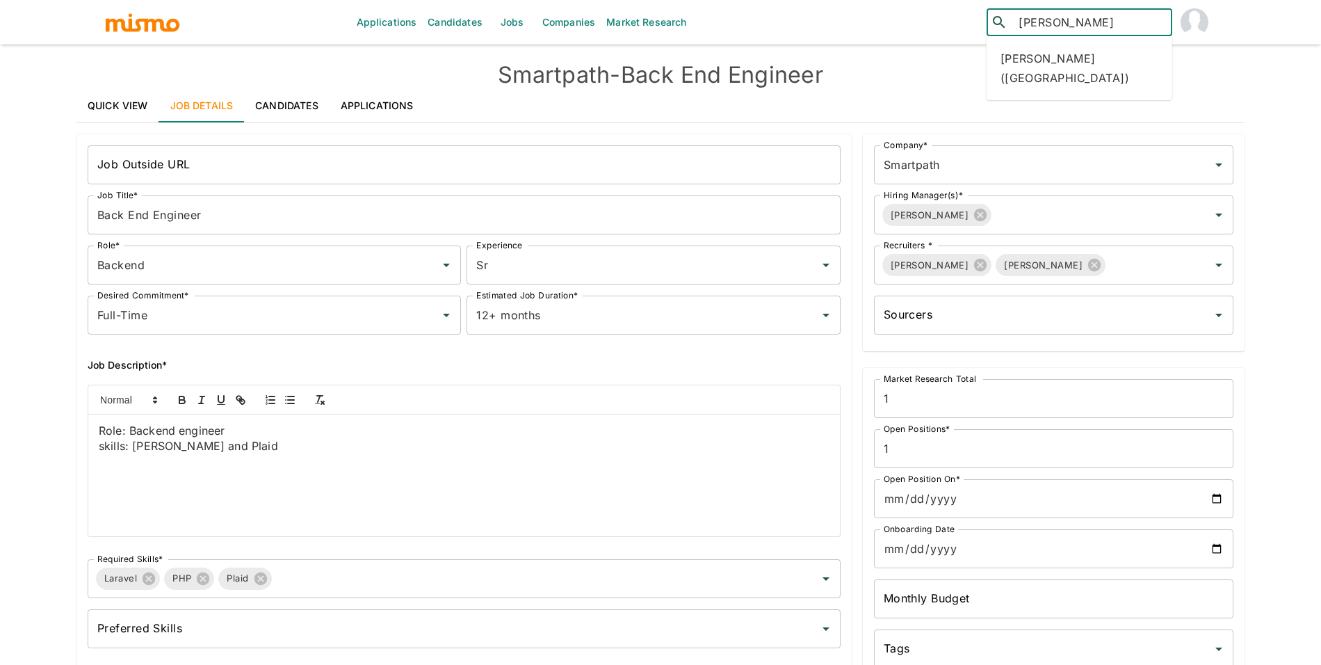
type input "[PERSON_NAME]"
click at [1122, 56] on div "[PERSON_NAME] ([GEOGRAPHIC_DATA])" at bounding box center [1079, 68] width 186 height 53
type input "[PERSON_NAME]"
click at [1072, 52] on div "[PERSON_NAME] ([GEOGRAPHIC_DATA])" at bounding box center [1079, 68] width 186 height 53
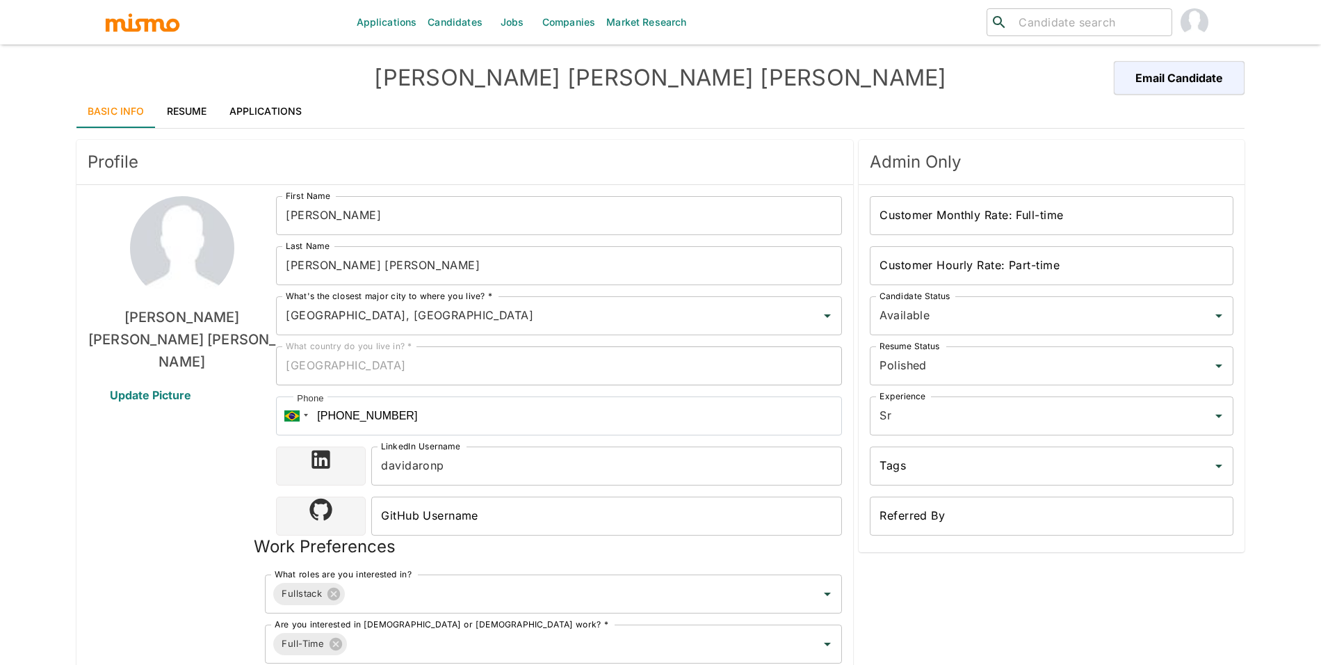
click at [168, 105] on link "Resume" at bounding box center [187, 111] width 63 height 33
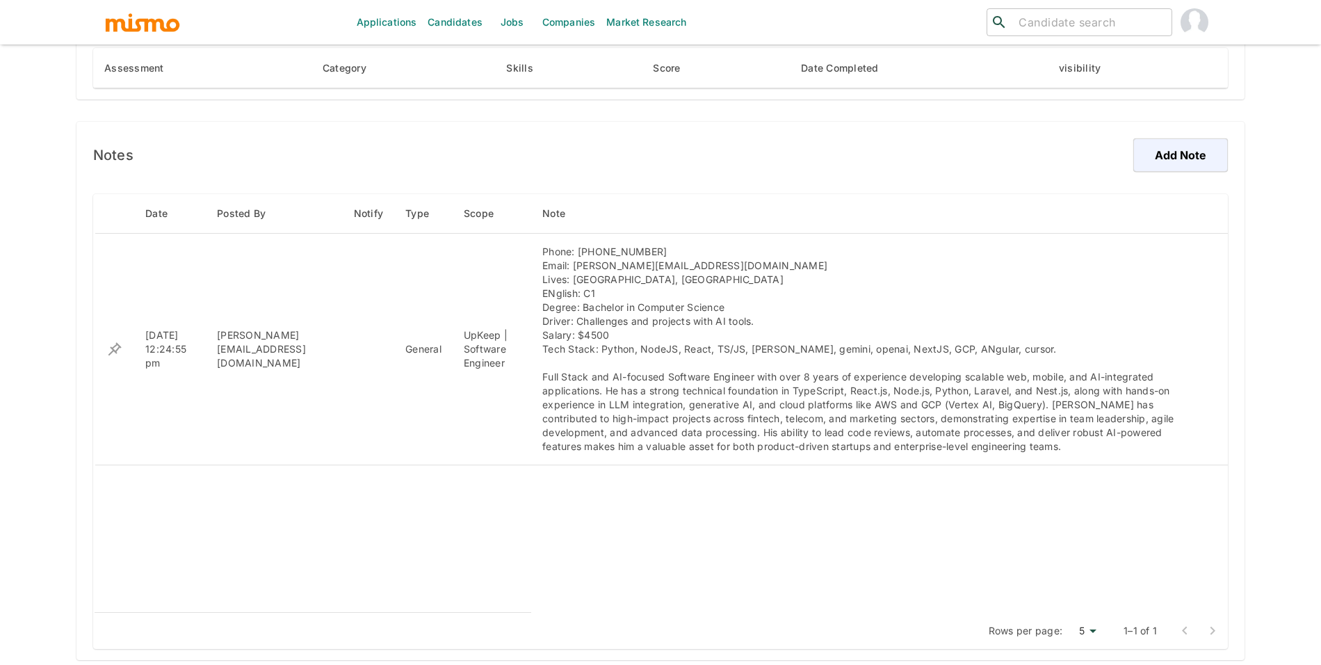
scroll to position [916, 0]
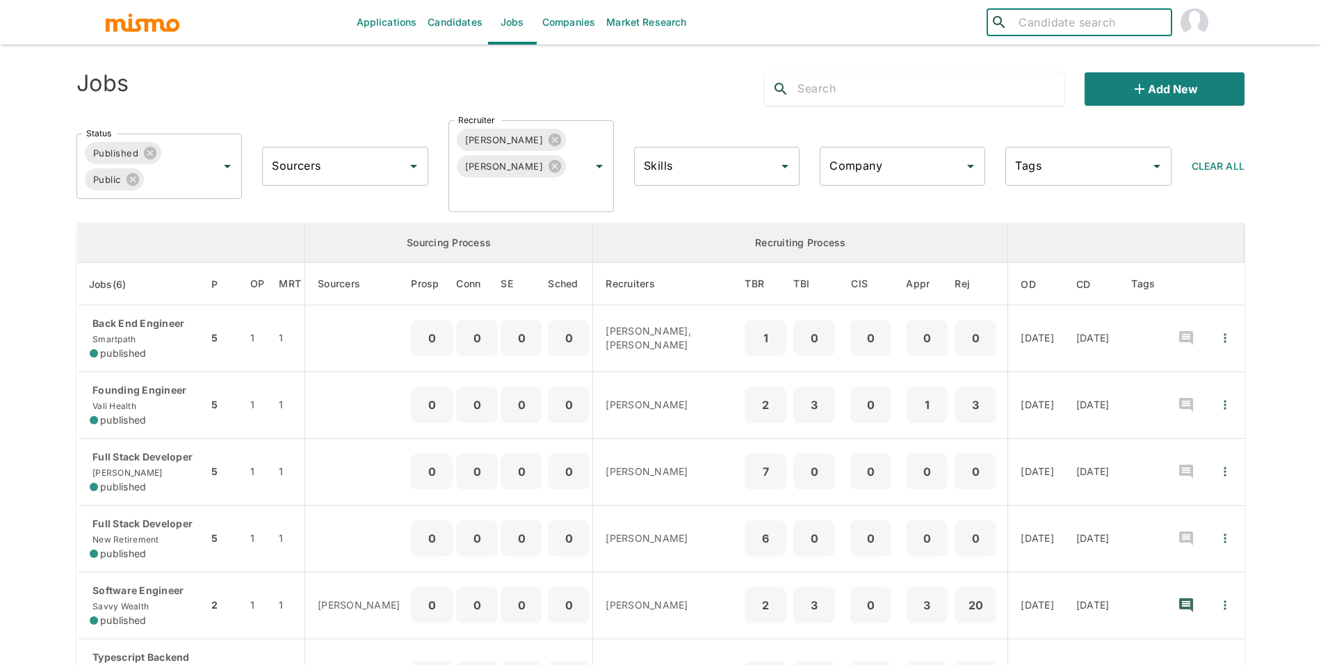
click at [1048, 17] on input "search" at bounding box center [1089, 22] width 153 height 19
type input "[PERSON_NAME]"
click at [445, 19] on link "Candidates" at bounding box center [455, 22] width 66 height 44
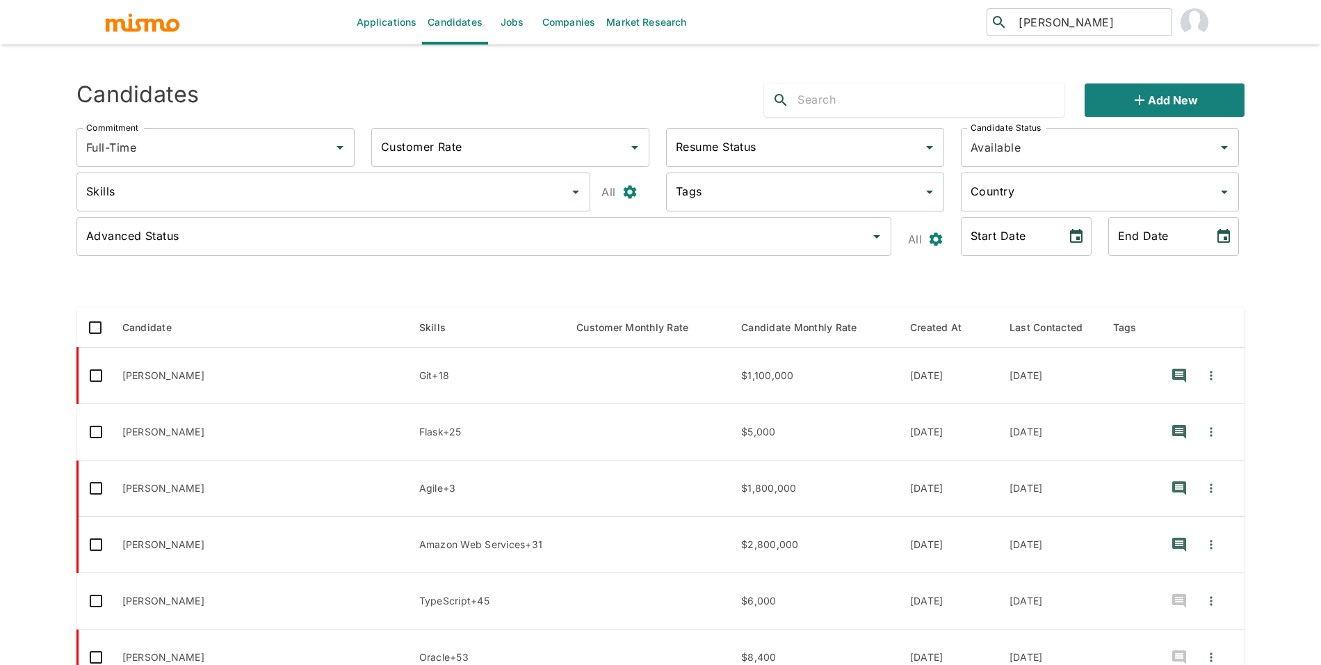
click at [879, 97] on input "text" at bounding box center [930, 100] width 267 height 22
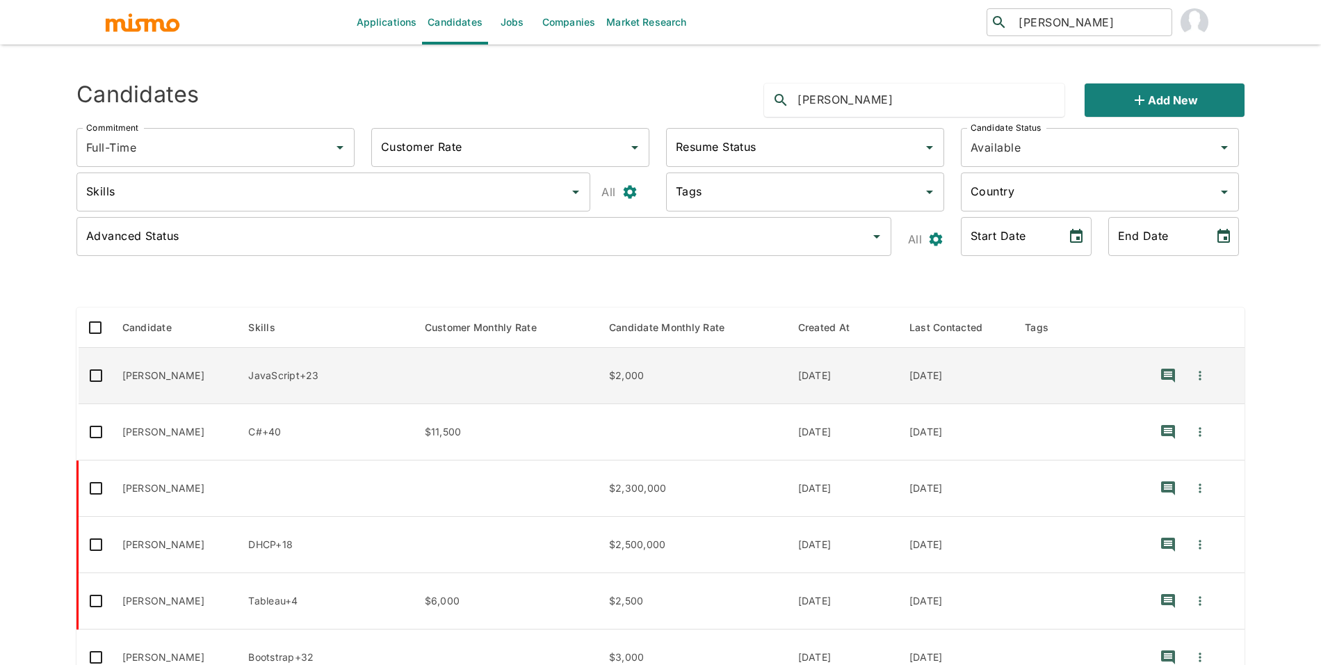
type input "mauricio"
click at [223, 377] on td "Mauricio Muñoz" at bounding box center [174, 376] width 127 height 56
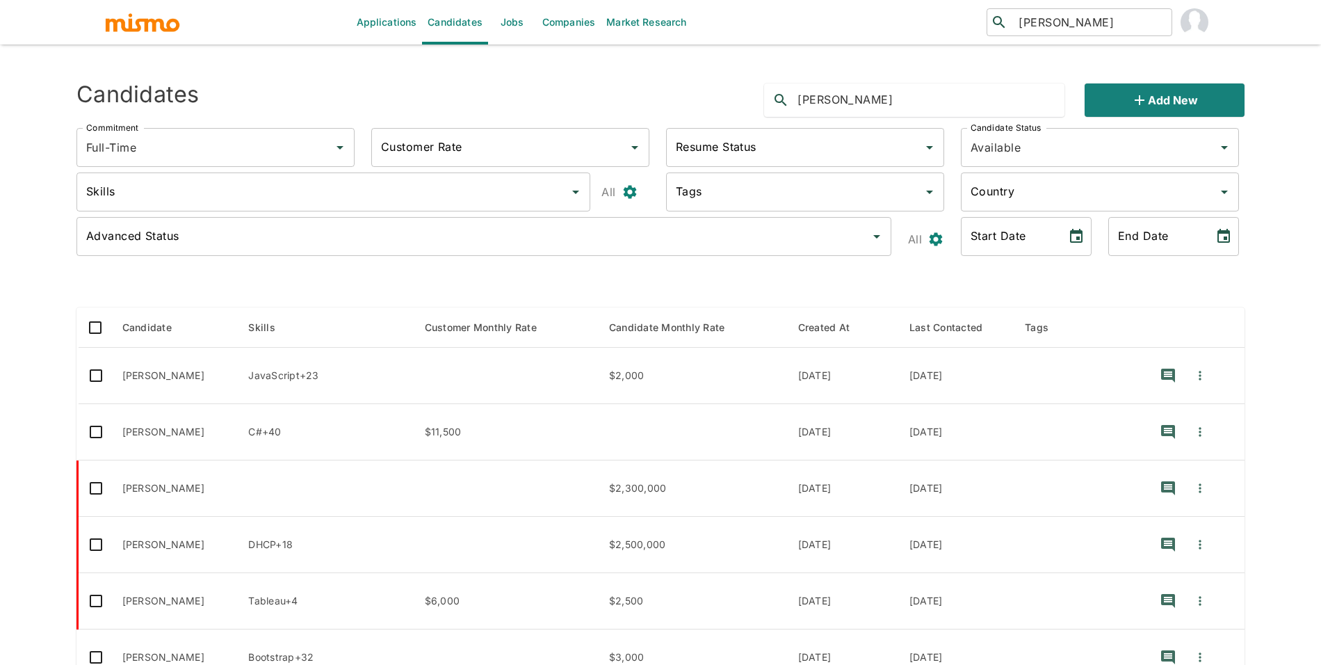
click at [1059, 29] on input "mauricio muñoz" at bounding box center [1089, 22] width 153 height 19
type input "renan ma"
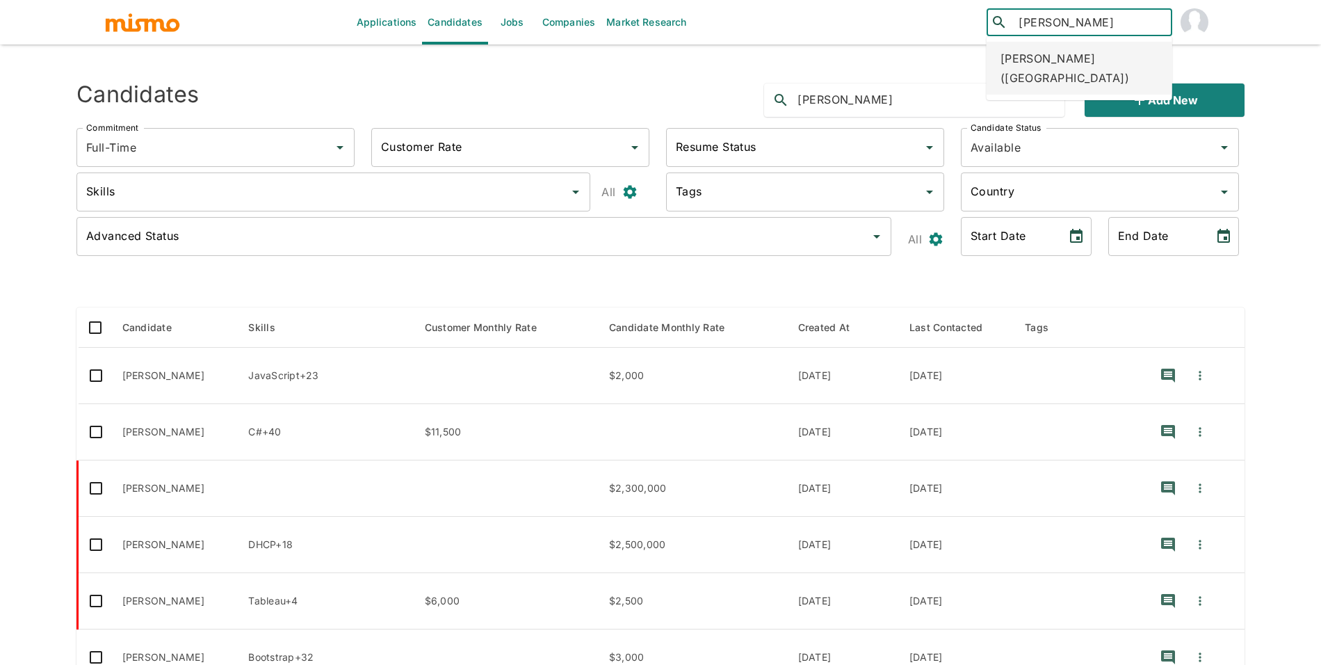
click at [1095, 69] on div "Renan Machado (Brazil)" at bounding box center [1079, 68] width 186 height 53
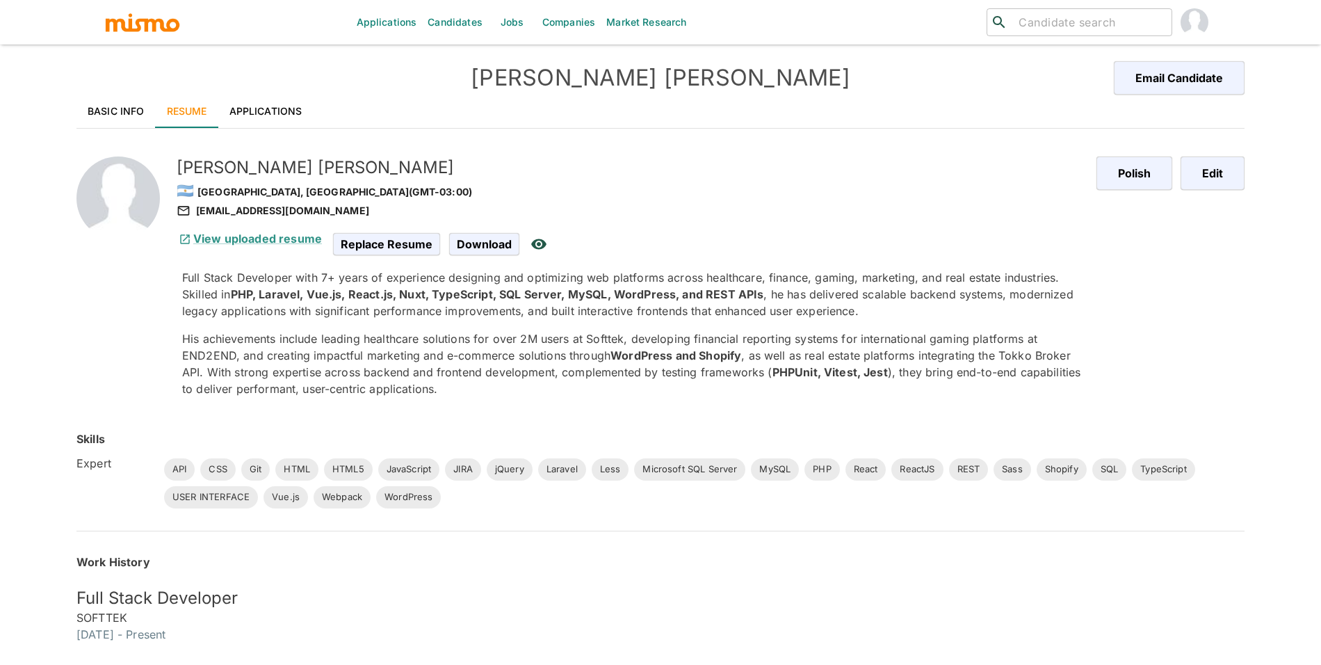
click at [96, 97] on link "Basic Info" at bounding box center [115, 111] width 79 height 33
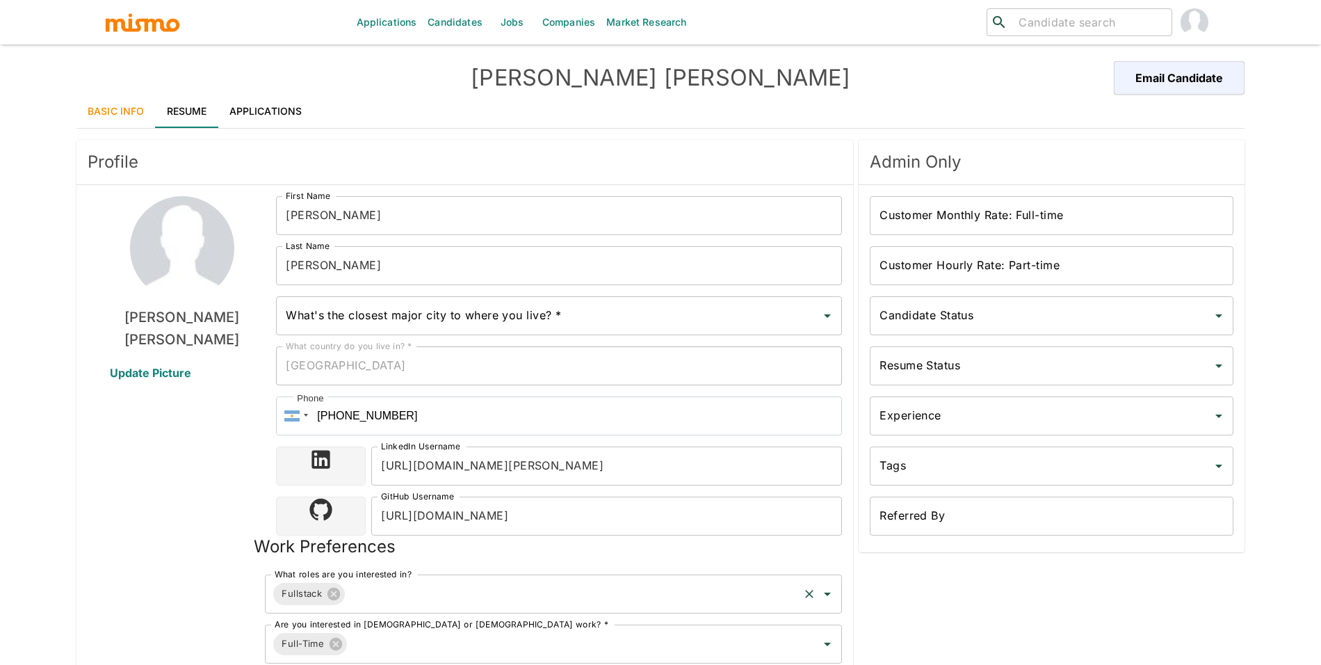
type input "Buenos Aires, Argentina"
type input "USD"
type input "ASAP"
type input "Available"
type input "Polished"
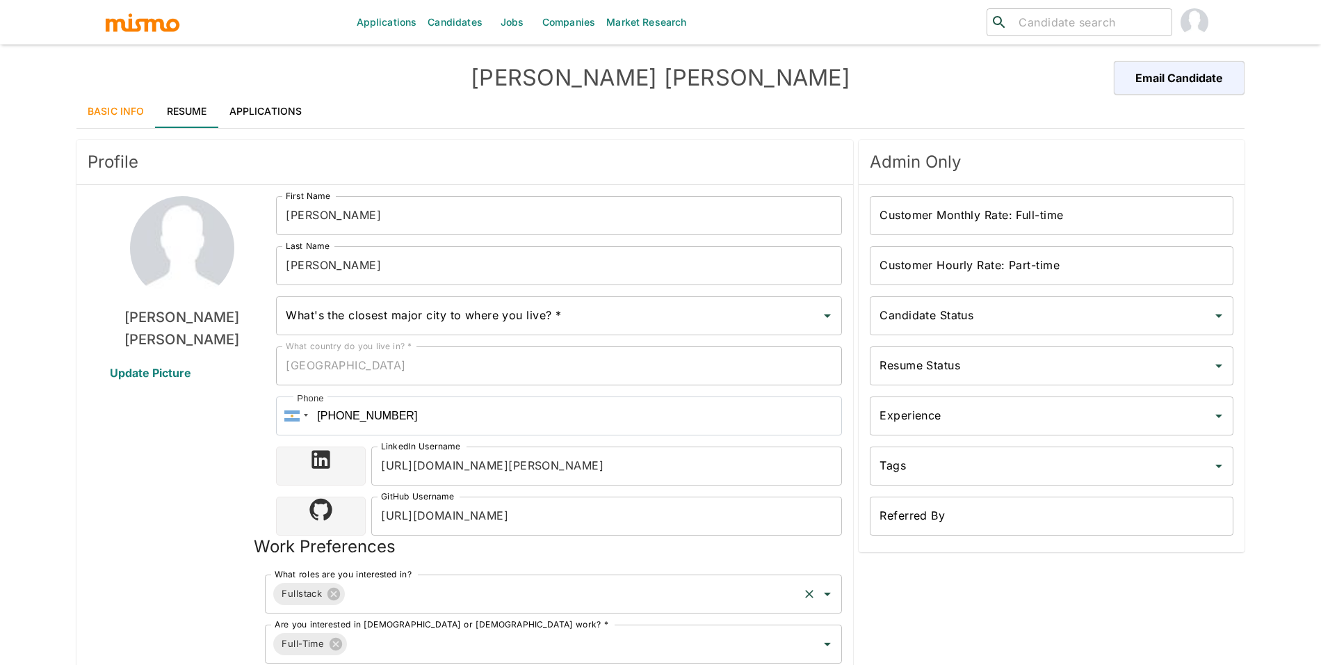
type input "Mid"
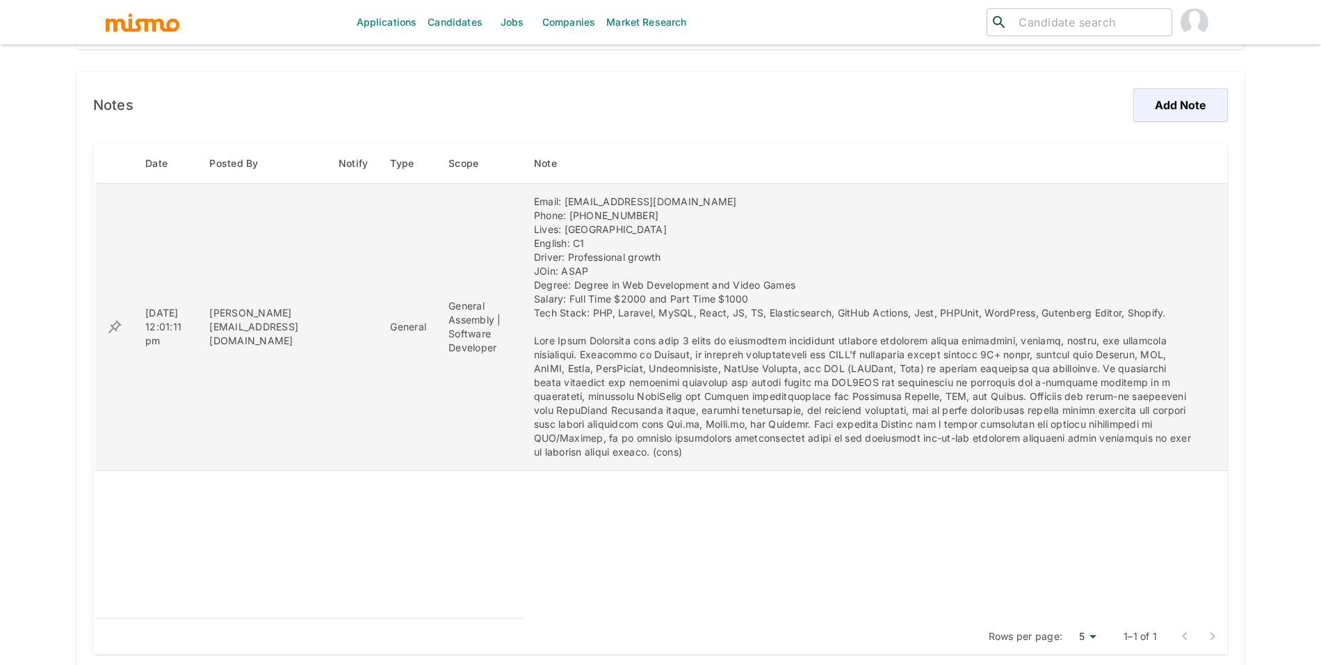
scroll to position [972, 0]
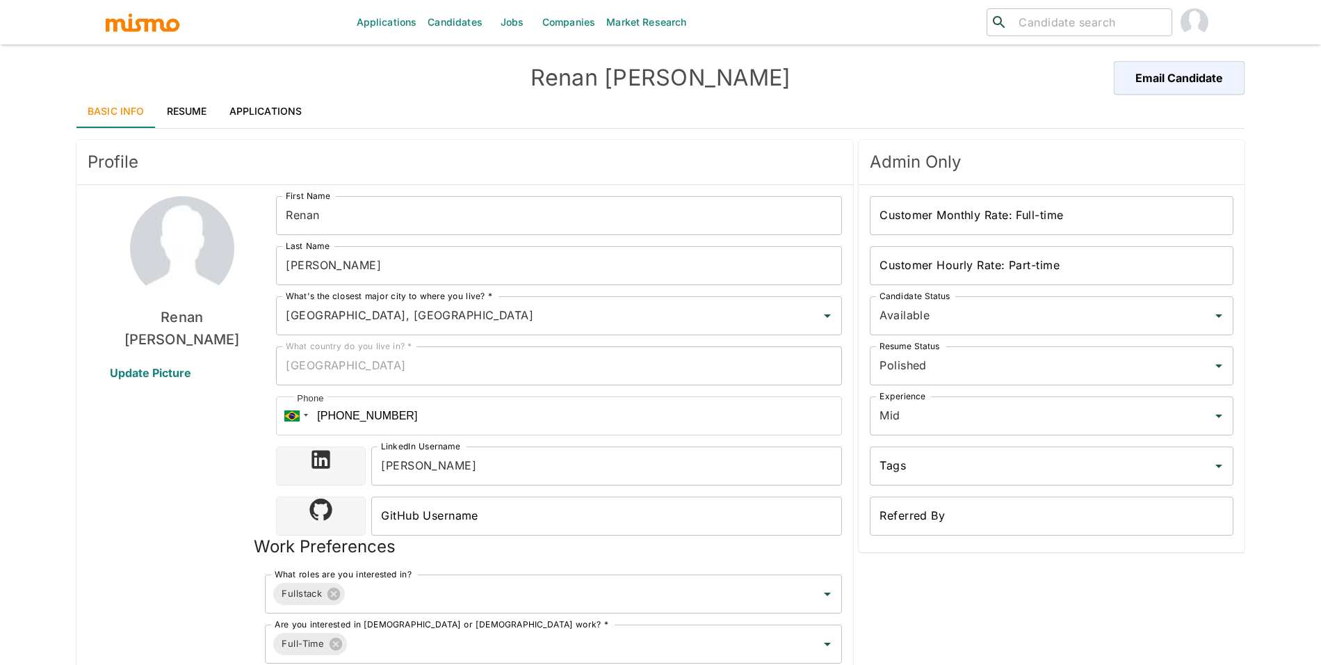
click at [109, 113] on link "Basic Info" at bounding box center [115, 111] width 79 height 33
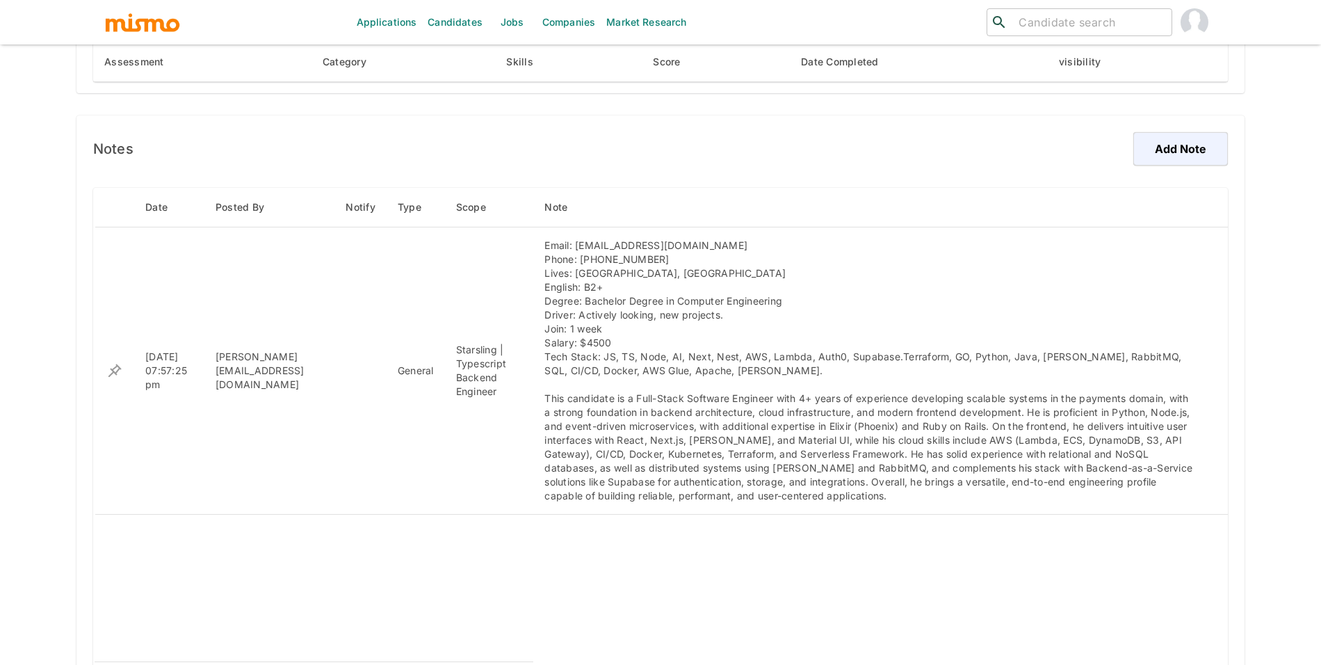
scroll to position [972, 0]
